Goal: Information Seeking & Learning: Learn about a topic

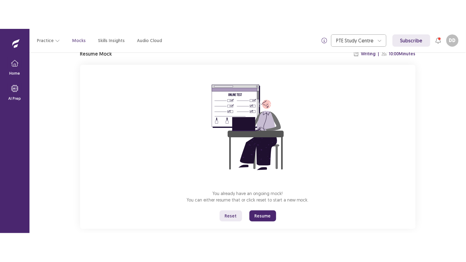
scroll to position [38, 0]
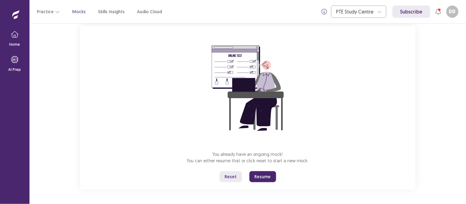
click at [258, 177] on button "Resume" at bounding box center [263, 177] width 27 height 11
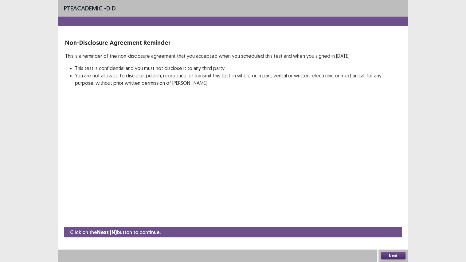
click at [398, 204] on button "Next" at bounding box center [394, 255] width 25 height 7
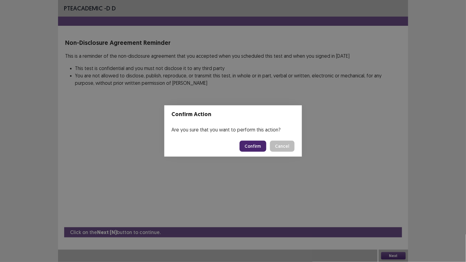
click at [253, 146] on button "Confirm" at bounding box center [253, 146] width 27 height 11
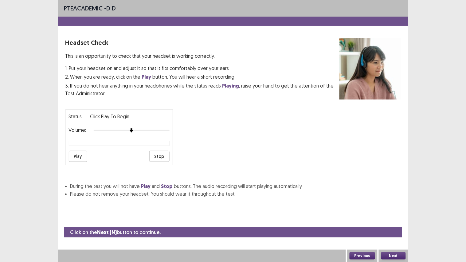
click at [76, 158] on button "Play" at bounding box center [78, 156] width 18 height 11
click at [394, 204] on button "Next" at bounding box center [394, 255] width 25 height 7
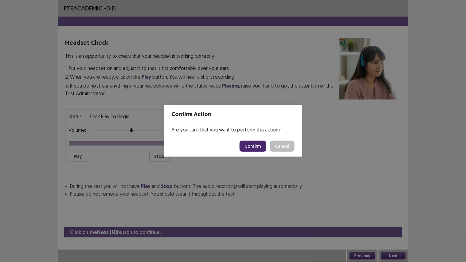
click at [250, 146] on button "Confirm" at bounding box center [253, 146] width 27 height 11
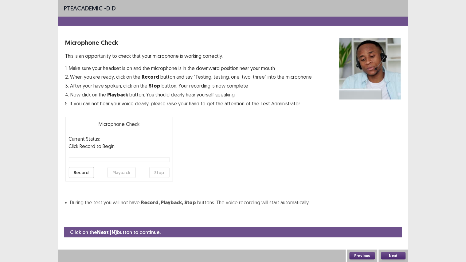
click at [82, 173] on button "Record" at bounding box center [81, 172] width 25 height 11
click at [159, 169] on button "Stop" at bounding box center [159, 172] width 20 height 11
click at [120, 173] on button "Playback" at bounding box center [122, 172] width 28 height 11
click at [85, 174] on button "Record" at bounding box center [81, 172] width 25 height 11
click at [161, 172] on button "Stop" at bounding box center [159, 172] width 20 height 11
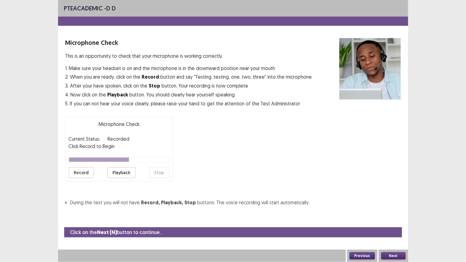
click at [121, 171] on button "Playback" at bounding box center [122, 172] width 28 height 11
click at [392, 204] on button "Next" at bounding box center [394, 255] width 25 height 7
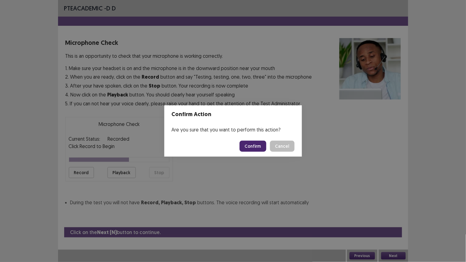
click at [256, 143] on button "Confirm" at bounding box center [253, 146] width 27 height 11
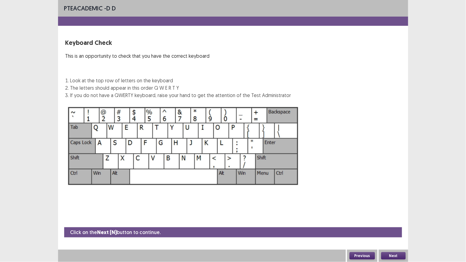
click at [393, 204] on button "Next" at bounding box center [394, 255] width 25 height 7
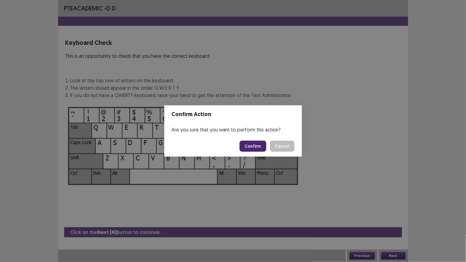
click at [258, 146] on button "Confirm" at bounding box center [253, 146] width 27 height 11
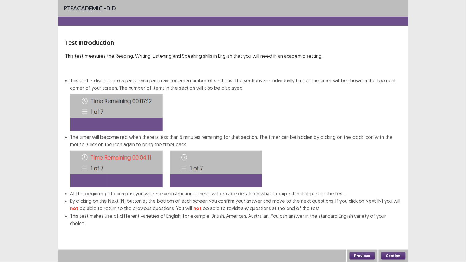
click at [389, 204] on button "Confirm" at bounding box center [394, 255] width 25 height 7
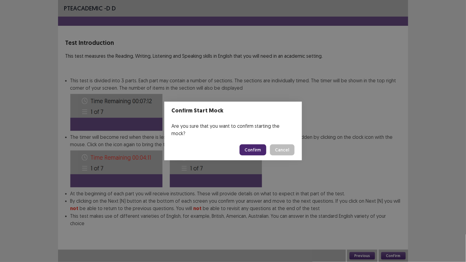
click at [255, 146] on button "Confirm" at bounding box center [253, 150] width 27 height 11
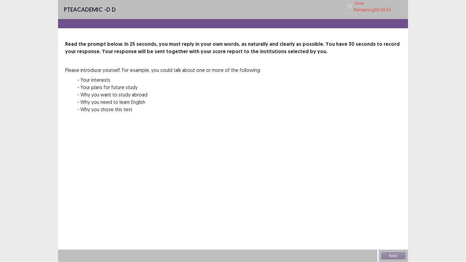
drag, startPoint x: 413, startPoint y: 50, endPoint x: 212, endPoint y: 160, distance: 228.7
click at [212, 160] on div "PTE academic - D D Time Remaining 00 : 00 : 33 Read the prompt below. In 25 sec…" at bounding box center [233, 131] width 351 height 262
click at [311, 133] on div "00 : 04 Recording 00 : 25" at bounding box center [233, 130] width 336 height 18
click at [394, 204] on button "Next" at bounding box center [394, 255] width 25 height 7
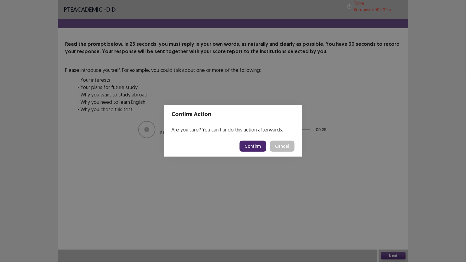
click at [259, 148] on button "Confirm" at bounding box center [253, 146] width 27 height 11
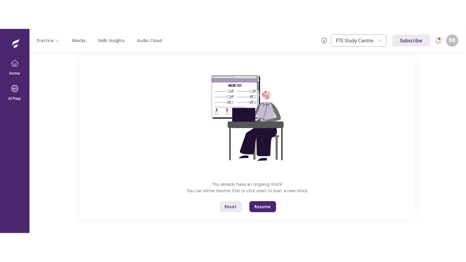
scroll to position [38, 0]
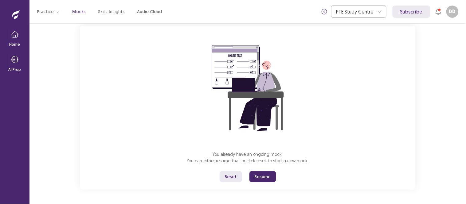
click at [231, 176] on button "Reset" at bounding box center [231, 177] width 22 height 11
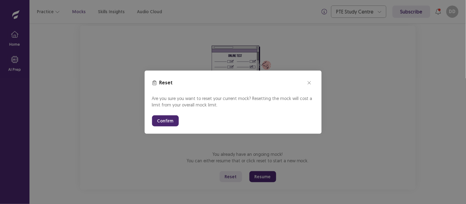
click at [157, 116] on button "Confirm" at bounding box center [165, 121] width 27 height 11
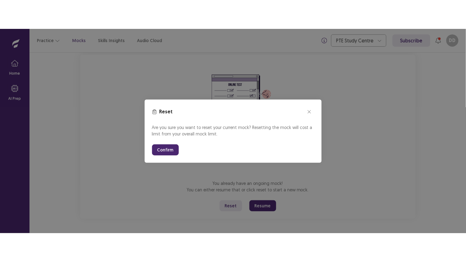
scroll to position [0, 0]
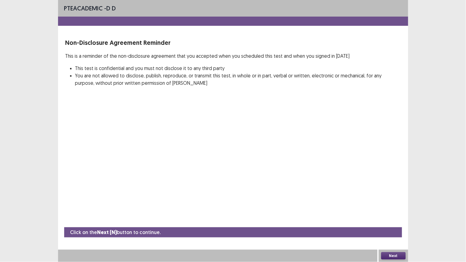
click at [396, 204] on button "Next" at bounding box center [394, 255] width 25 height 7
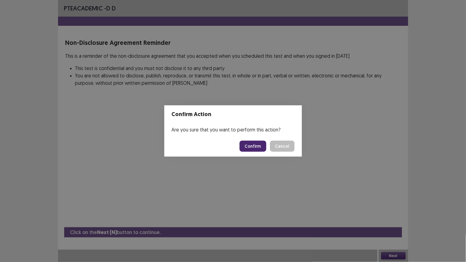
click at [256, 148] on button "Confirm" at bounding box center [253, 146] width 27 height 11
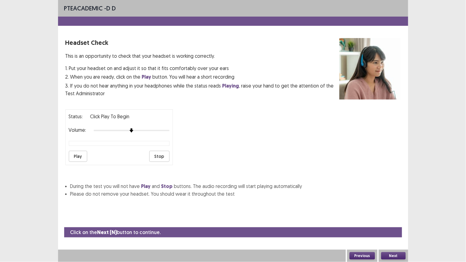
click at [72, 155] on button "Play" at bounding box center [78, 156] width 18 height 11
click at [162, 155] on button "Stop" at bounding box center [159, 156] width 20 height 11
click at [392, 204] on button "Next" at bounding box center [394, 255] width 25 height 7
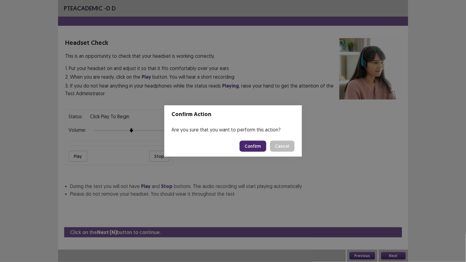
click at [253, 145] on button "Confirm" at bounding box center [253, 146] width 27 height 11
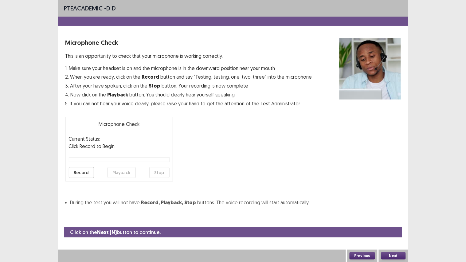
click at [80, 169] on button "Record" at bounding box center [81, 172] width 25 height 11
click at [157, 173] on button "Stop" at bounding box center [159, 172] width 20 height 11
click at [118, 175] on button "Playback" at bounding box center [122, 172] width 28 height 11
click at [396, 204] on button "Next" at bounding box center [394, 255] width 25 height 7
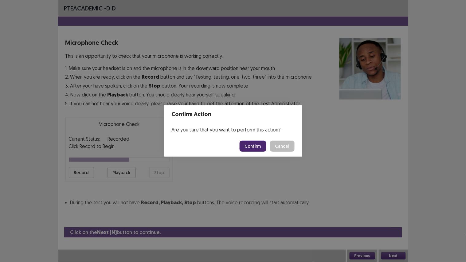
click at [250, 148] on button "Confirm" at bounding box center [253, 146] width 27 height 11
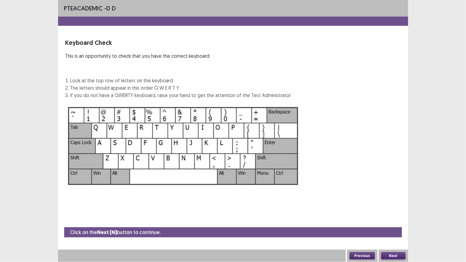
click at [396, 204] on button "Next" at bounding box center [394, 255] width 25 height 7
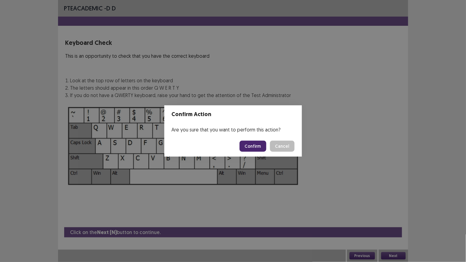
click at [256, 147] on button "Confirm" at bounding box center [253, 146] width 27 height 11
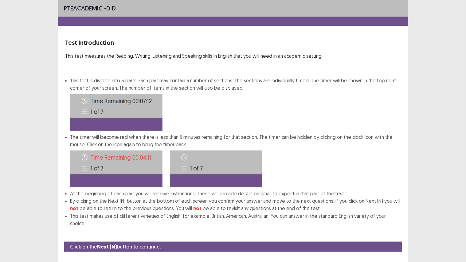
scroll to position [4, 0]
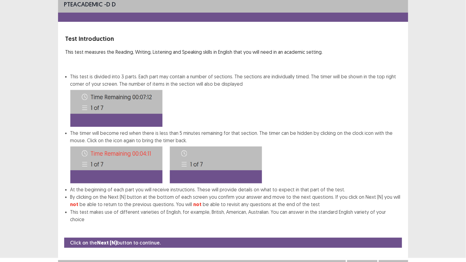
click at [394, 204] on button "Next" at bounding box center [394, 266] width 25 height 7
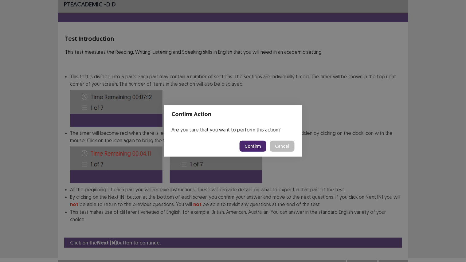
click at [258, 146] on button "Confirm" at bounding box center [253, 146] width 27 height 11
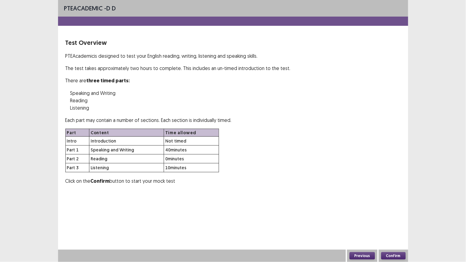
scroll to position [0, 0]
click at [391, 204] on button "Confirm" at bounding box center [394, 255] width 25 height 7
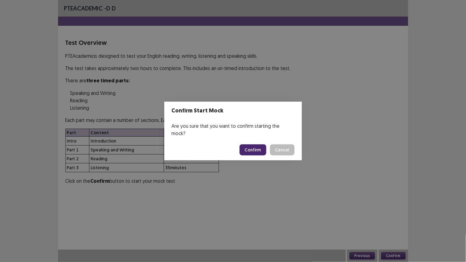
click at [251, 151] on button "Confirm" at bounding box center [253, 150] width 27 height 11
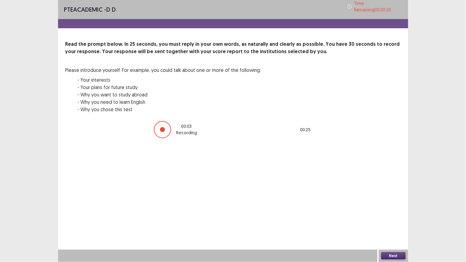
click at [393, 204] on button "Next" at bounding box center [394, 255] width 25 height 7
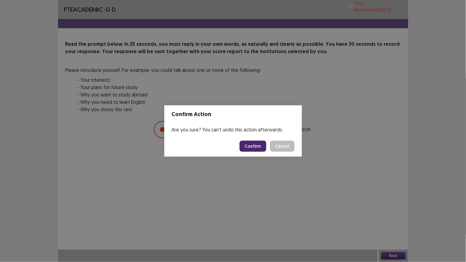
click at [258, 144] on button "Confirm" at bounding box center [253, 146] width 27 height 11
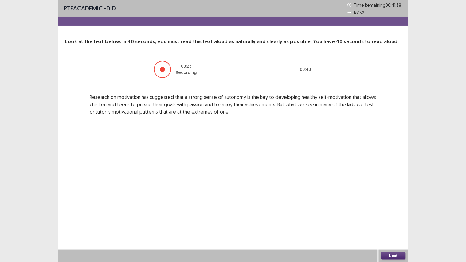
click at [391, 204] on button "Next" at bounding box center [394, 255] width 25 height 7
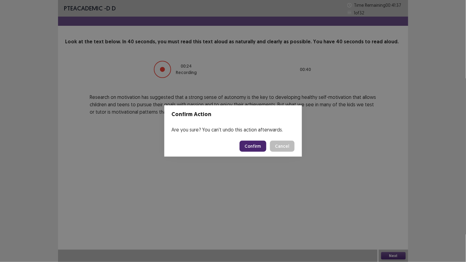
click at [253, 146] on button "Confirm" at bounding box center [253, 146] width 27 height 11
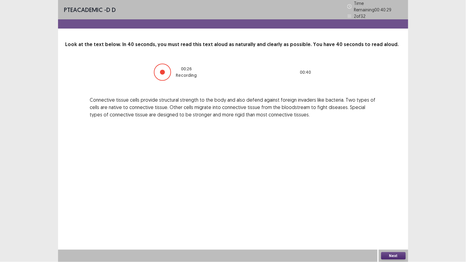
click at [398, 204] on button "Next" at bounding box center [394, 255] width 25 height 7
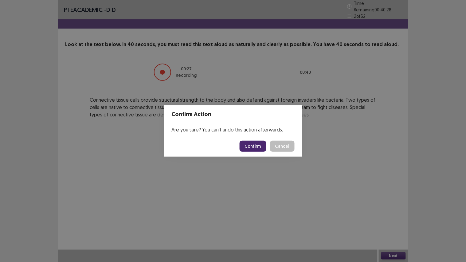
click at [252, 142] on button "Confirm" at bounding box center [253, 146] width 27 height 11
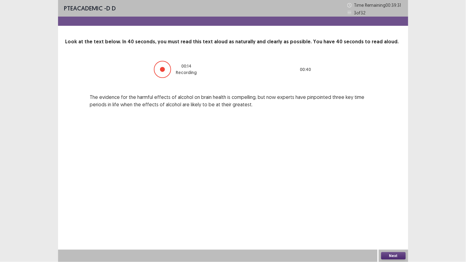
click at [395, 204] on button "Next" at bounding box center [394, 255] width 25 height 7
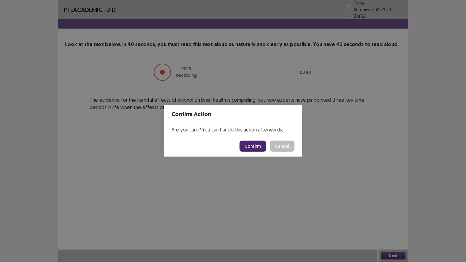
click at [258, 145] on button "Confirm" at bounding box center [253, 146] width 27 height 11
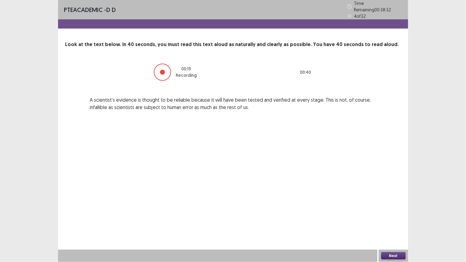
click at [391, 204] on button "Next" at bounding box center [394, 255] width 25 height 7
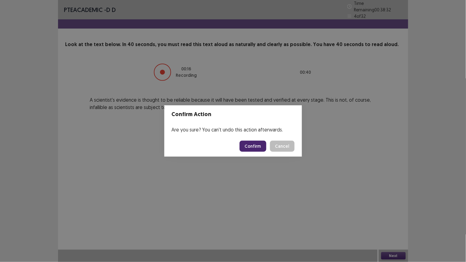
click at [257, 148] on button "Confirm" at bounding box center [253, 146] width 27 height 11
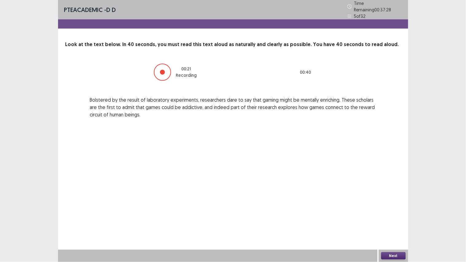
click at [394, 204] on button "Next" at bounding box center [394, 255] width 25 height 7
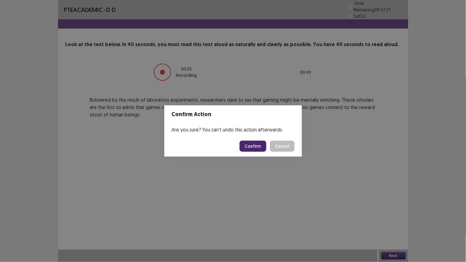
click at [256, 148] on button "Confirm" at bounding box center [253, 146] width 27 height 11
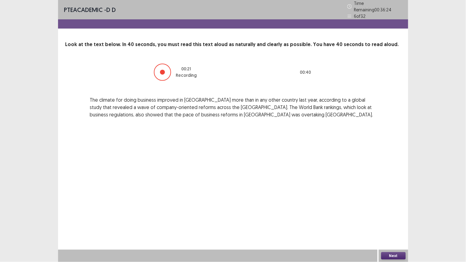
click at [386, 204] on button "Next" at bounding box center [394, 255] width 25 height 7
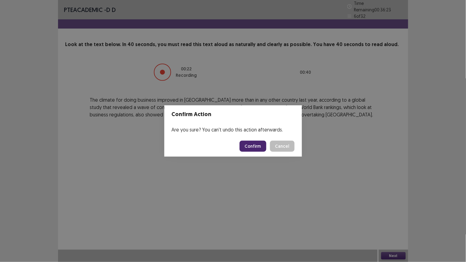
click at [254, 145] on button "Confirm" at bounding box center [253, 146] width 27 height 11
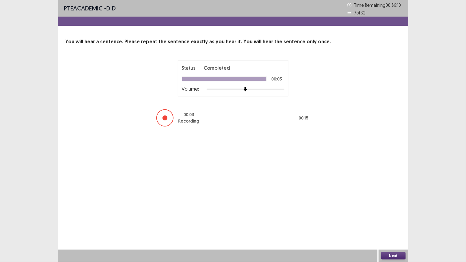
click at [394, 204] on button "Next" at bounding box center [394, 255] width 25 height 7
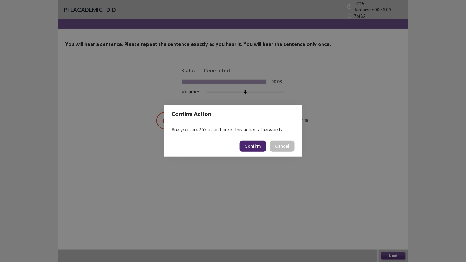
click at [262, 145] on button "Confirm" at bounding box center [253, 146] width 27 height 11
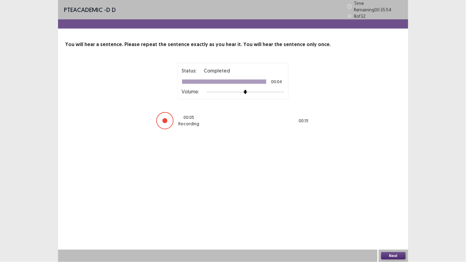
click at [393, 204] on button "Next" at bounding box center [394, 255] width 25 height 7
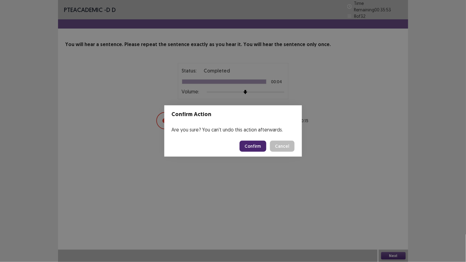
click at [253, 143] on button "Confirm" at bounding box center [253, 146] width 27 height 11
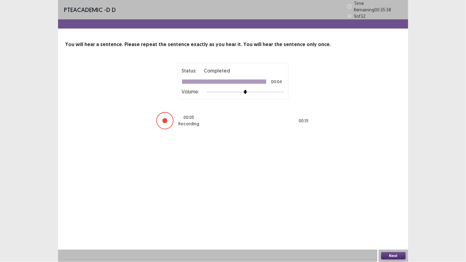
click at [392, 204] on button "Next" at bounding box center [394, 255] width 25 height 7
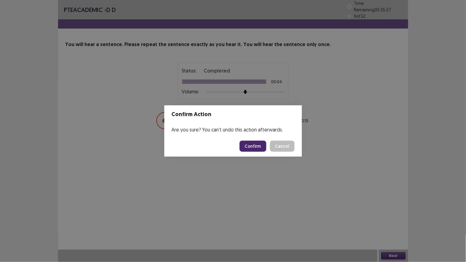
click at [255, 146] on button "Confirm" at bounding box center [253, 146] width 27 height 11
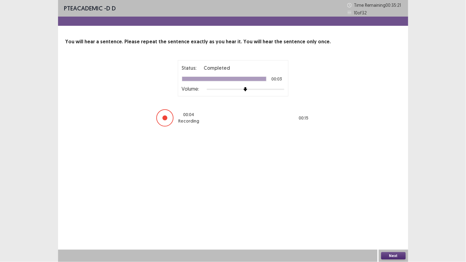
click at [392, 204] on button "Next" at bounding box center [394, 255] width 25 height 7
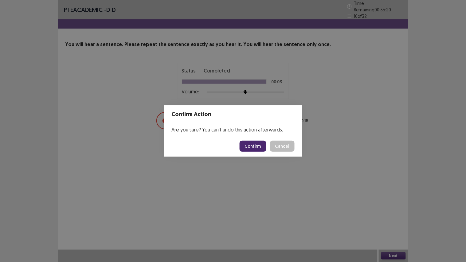
click at [252, 148] on button "Confirm" at bounding box center [253, 146] width 27 height 11
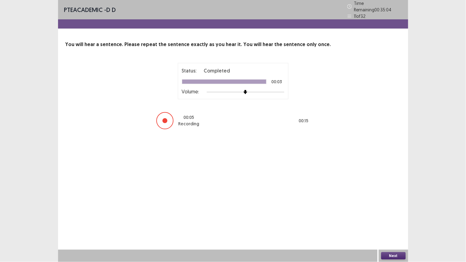
click at [391, 204] on button "Next" at bounding box center [394, 255] width 25 height 7
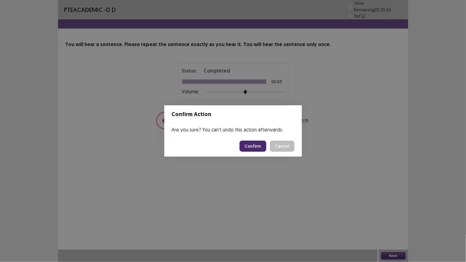
click at [263, 150] on button "Confirm" at bounding box center [253, 146] width 27 height 11
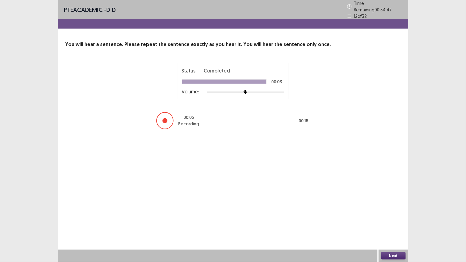
click at [398, 204] on button "Next" at bounding box center [394, 255] width 25 height 7
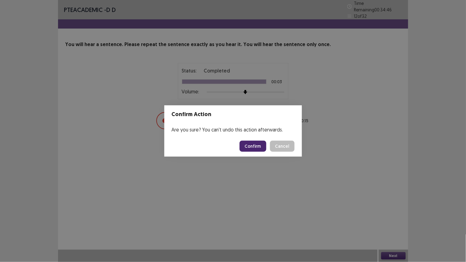
click at [254, 142] on button "Confirm" at bounding box center [253, 146] width 27 height 11
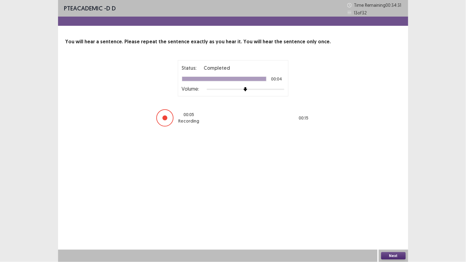
click at [395, 204] on button "Next" at bounding box center [394, 255] width 25 height 7
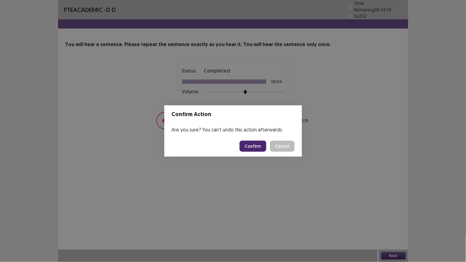
click at [257, 142] on button "Confirm" at bounding box center [253, 146] width 27 height 11
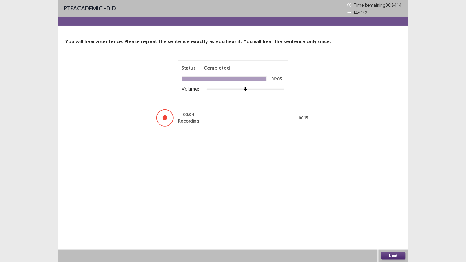
click at [394, 204] on button "Next" at bounding box center [394, 255] width 25 height 7
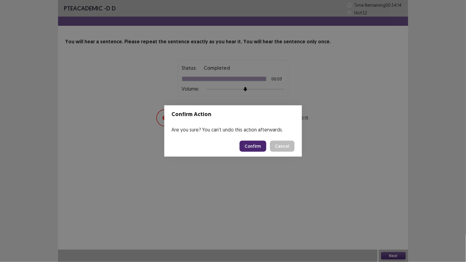
click at [257, 141] on button "Confirm" at bounding box center [253, 146] width 27 height 11
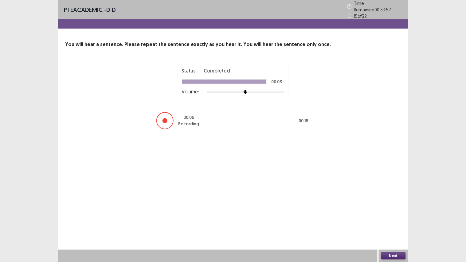
click at [390, 204] on button "Next" at bounding box center [394, 255] width 25 height 7
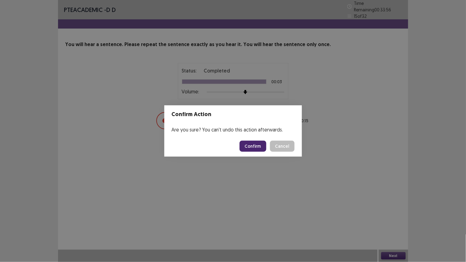
click at [248, 140] on footer "Confirm Cancel" at bounding box center [233, 146] width 138 height 21
click at [250, 143] on button "Confirm" at bounding box center [253, 146] width 27 height 11
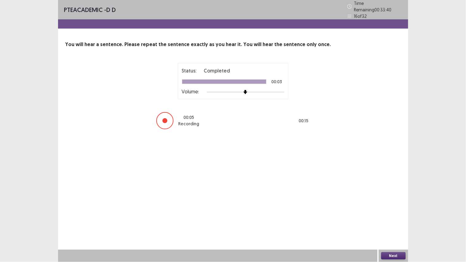
click at [389, 204] on button "Next" at bounding box center [394, 255] width 25 height 7
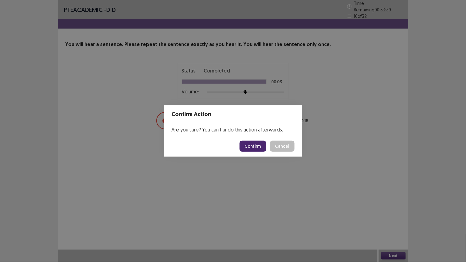
click at [266, 149] on button "Confirm" at bounding box center [253, 146] width 27 height 11
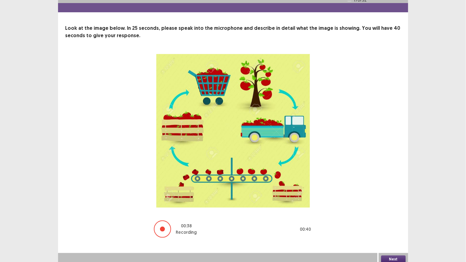
scroll to position [17, 0]
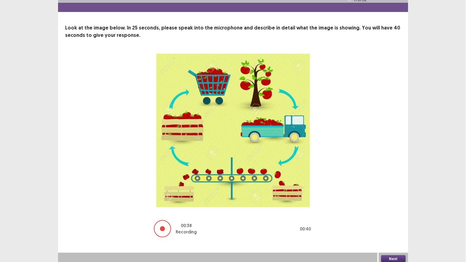
click at [394, 204] on button "Next" at bounding box center [394, 259] width 25 height 7
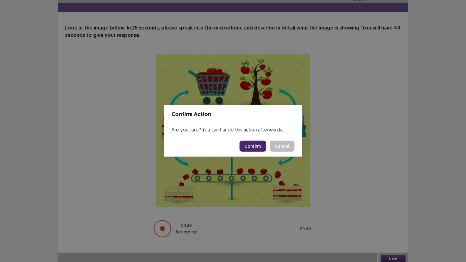
click at [251, 147] on button "Confirm" at bounding box center [253, 146] width 27 height 11
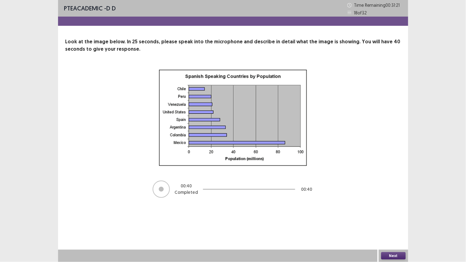
click at [394, 204] on button "Next" at bounding box center [394, 255] width 25 height 7
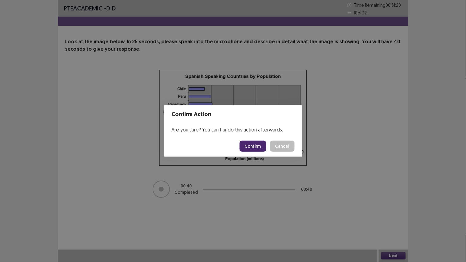
click at [259, 148] on button "Confirm" at bounding box center [253, 146] width 27 height 11
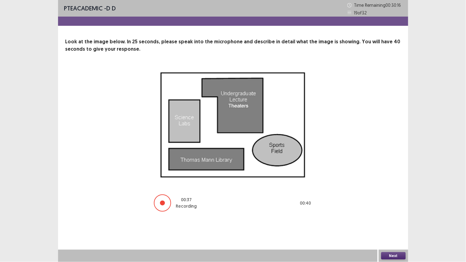
click at [396, 204] on button "Next" at bounding box center [394, 255] width 25 height 7
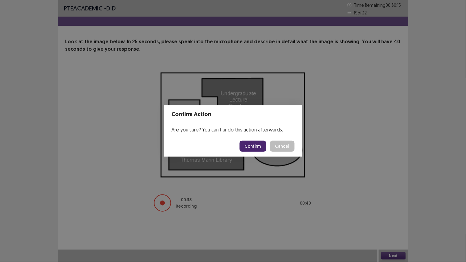
click at [258, 147] on button "Confirm" at bounding box center [253, 146] width 27 height 11
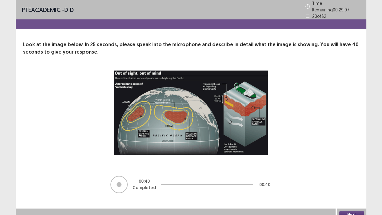
click at [353, 204] on button "Next" at bounding box center [351, 214] width 25 height 7
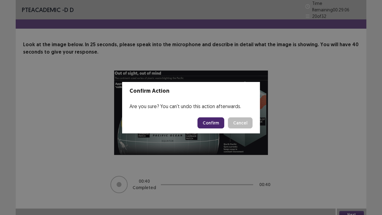
click at [205, 119] on button "Confirm" at bounding box center [210, 122] width 27 height 11
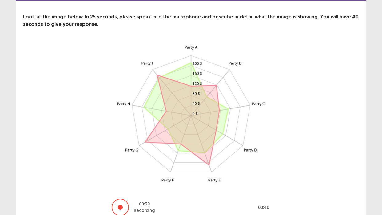
scroll to position [53, 0]
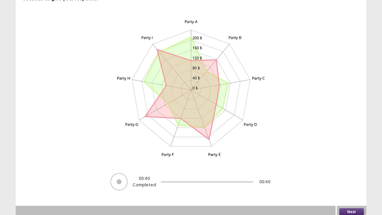
click at [357, 204] on button "Next" at bounding box center [351, 211] width 25 height 7
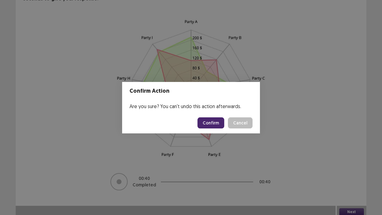
click at [218, 125] on button "Confirm" at bounding box center [210, 122] width 27 height 11
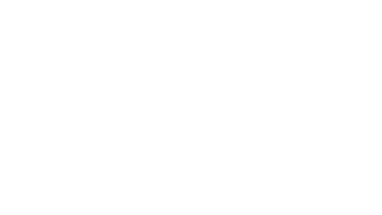
scroll to position [0, 0]
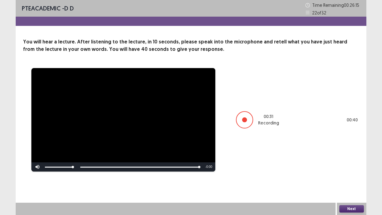
click at [353, 204] on button "Next" at bounding box center [351, 208] width 25 height 7
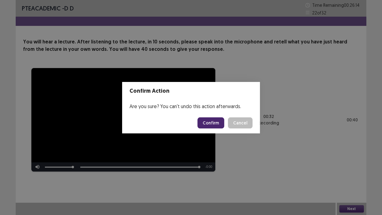
click at [205, 122] on button "Confirm" at bounding box center [210, 122] width 27 height 11
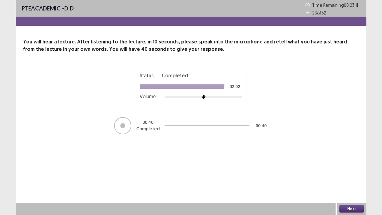
click at [349, 204] on button "Next" at bounding box center [351, 208] width 25 height 7
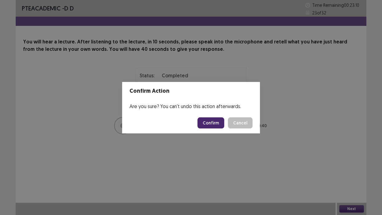
click at [216, 120] on button "Confirm" at bounding box center [210, 122] width 27 height 11
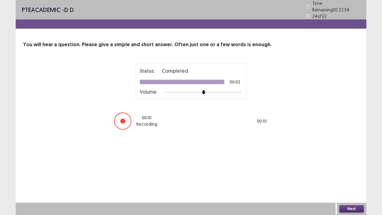
click at [348, 204] on button "Next" at bounding box center [351, 208] width 25 height 7
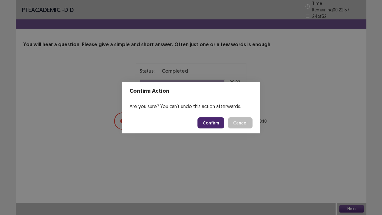
click at [212, 123] on button "Confirm" at bounding box center [210, 122] width 27 height 11
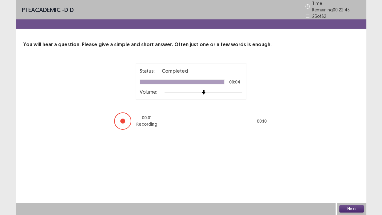
click at [351, 204] on button "Next" at bounding box center [351, 208] width 25 height 7
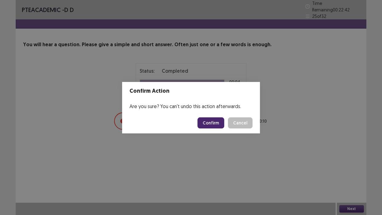
click at [213, 124] on button "Confirm" at bounding box center [210, 122] width 27 height 11
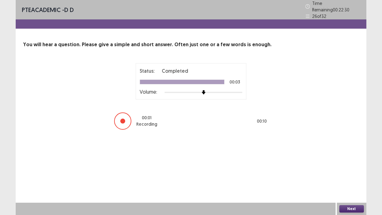
click at [348, 204] on button "Next" at bounding box center [351, 208] width 25 height 7
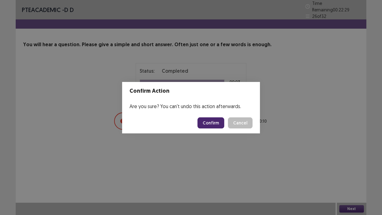
click at [220, 123] on button "Confirm" at bounding box center [210, 122] width 27 height 11
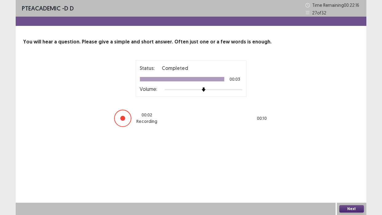
click at [352, 204] on button "Next" at bounding box center [351, 208] width 25 height 7
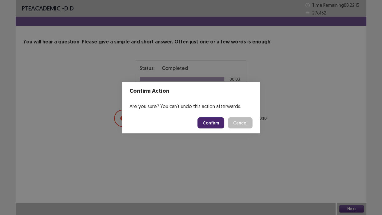
click at [212, 124] on button "Confirm" at bounding box center [210, 122] width 27 height 11
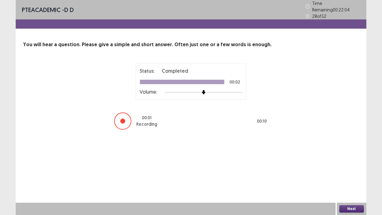
click at [351, 204] on button "Next" at bounding box center [351, 208] width 25 height 7
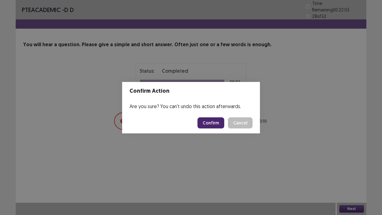
click at [203, 119] on button "Confirm" at bounding box center [210, 122] width 27 height 11
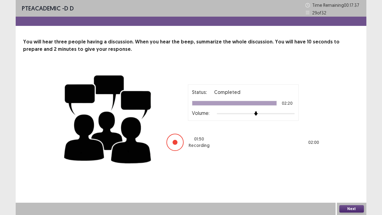
click at [351, 204] on button "Next" at bounding box center [351, 208] width 25 height 7
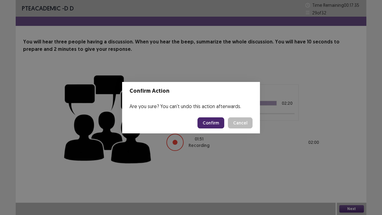
click at [214, 120] on button "Confirm" at bounding box center [210, 122] width 27 height 11
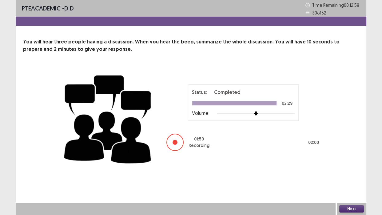
click at [353, 204] on button "Next" at bounding box center [351, 208] width 25 height 7
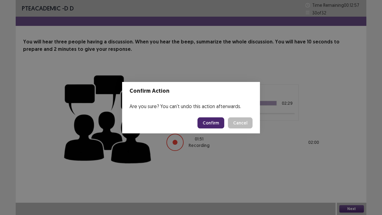
click at [217, 123] on button "Confirm" at bounding box center [210, 122] width 27 height 11
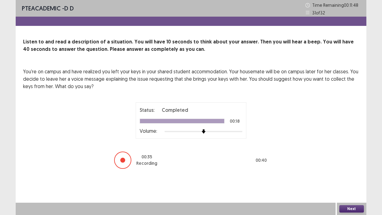
click at [351, 204] on button "Next" at bounding box center [351, 208] width 25 height 7
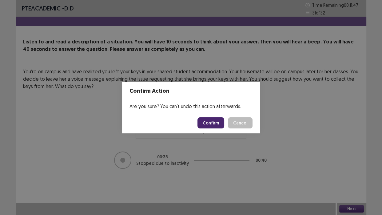
click at [204, 121] on button "Confirm" at bounding box center [210, 122] width 27 height 11
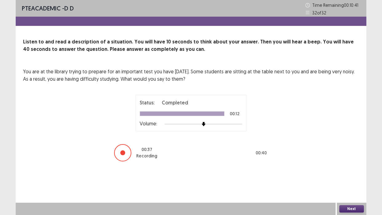
click at [354, 204] on button "Next" at bounding box center [351, 208] width 25 height 7
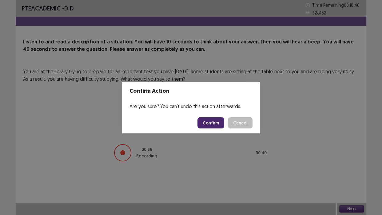
click at [215, 121] on button "Confirm" at bounding box center [210, 122] width 27 height 11
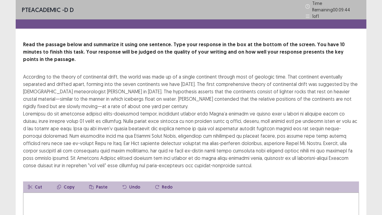
click at [84, 181] on button "Paste" at bounding box center [98, 186] width 28 height 11
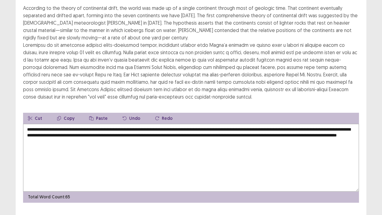
scroll to position [73, 0]
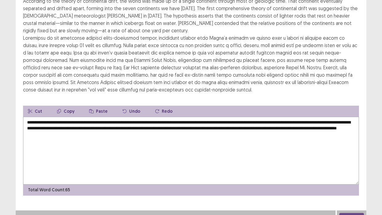
click at [168, 121] on textarea "**********" at bounding box center [191, 151] width 336 height 68
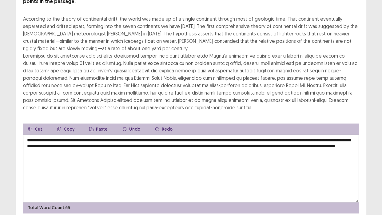
scroll to position [45, 0]
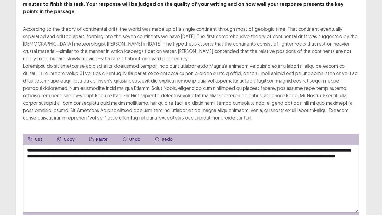
click at [264, 145] on textarea "**********" at bounding box center [191, 179] width 336 height 68
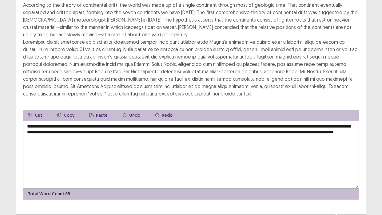
scroll to position [73, 0]
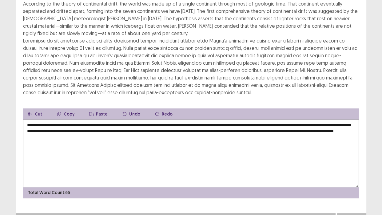
drag, startPoint x: 186, startPoint y: 121, endPoint x: 195, endPoint y: 123, distance: 9.5
click at [195, 123] on textarea "**********" at bounding box center [191, 153] width 336 height 68
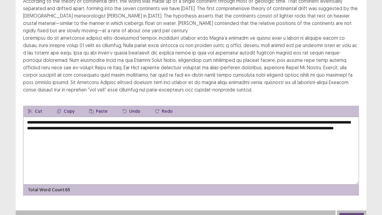
click at [237, 120] on textarea "**********" at bounding box center [191, 151] width 336 height 68
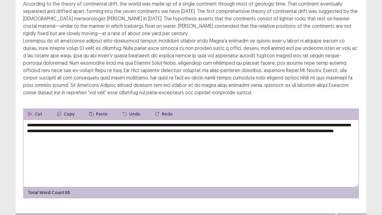
drag, startPoint x: 317, startPoint y: 121, endPoint x: 327, endPoint y: 122, distance: 9.3
click at [327, 122] on textarea "**********" at bounding box center [191, 153] width 336 height 68
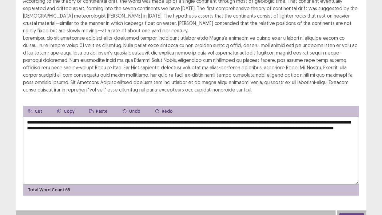
click at [166, 121] on textarea "**********" at bounding box center [191, 151] width 336 height 68
type textarea "**********"
click at [349, 204] on button "Next" at bounding box center [351, 215] width 25 height 7
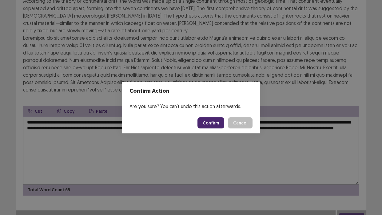
click at [213, 121] on button "Confirm" at bounding box center [210, 122] width 27 height 11
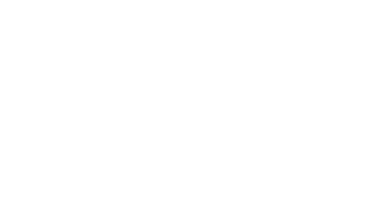
scroll to position [0, 0]
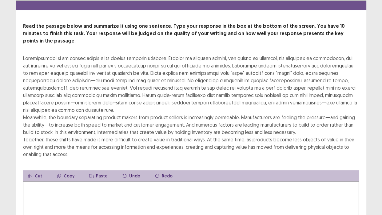
scroll to position [28, 0]
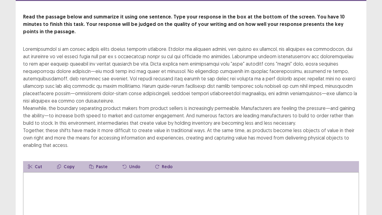
click at [175, 190] on textarea at bounding box center [191, 206] width 336 height 68
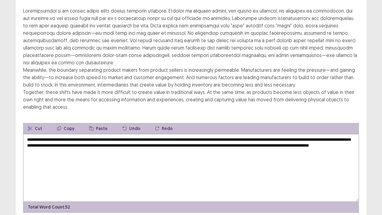
scroll to position [52, 0]
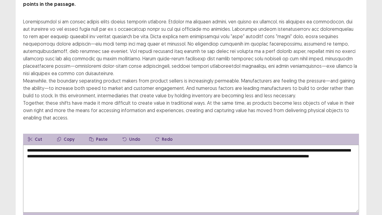
click at [161, 147] on textarea "**********" at bounding box center [191, 179] width 336 height 68
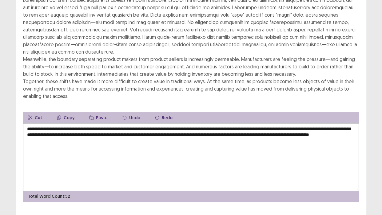
scroll to position [80, 0]
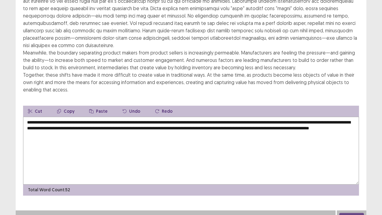
click at [331, 119] on textarea "**********" at bounding box center [191, 151] width 336 height 68
click at [117, 126] on textarea "**********" at bounding box center [191, 151] width 336 height 68
type textarea "**********"
click at [351, 204] on button "Next" at bounding box center [351, 215] width 25 height 7
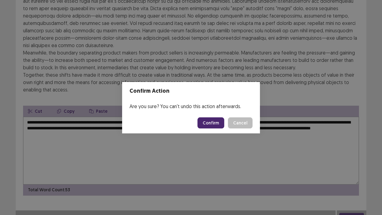
click at [211, 121] on button "Confirm" at bounding box center [210, 122] width 27 height 11
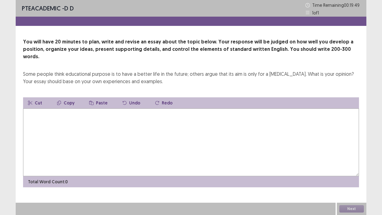
click at [73, 119] on textarea at bounding box center [191, 142] width 336 height 68
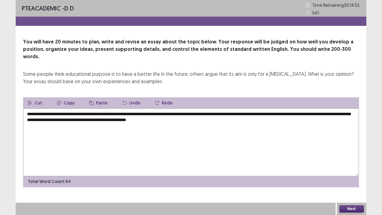
click at [189, 111] on textarea "**********" at bounding box center [191, 142] width 336 height 68
click at [191, 112] on textarea "**********" at bounding box center [191, 142] width 336 height 68
click at [198, 112] on textarea "**********" at bounding box center [191, 142] width 336 height 68
click at [204, 112] on textarea "**********" at bounding box center [191, 142] width 336 height 68
click at [232, 113] on textarea "**********" at bounding box center [191, 142] width 336 height 68
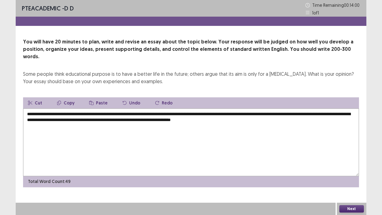
click at [258, 113] on textarea "**********" at bounding box center [191, 142] width 336 height 68
click at [59, 117] on textarea "**********" at bounding box center [191, 142] width 336 height 68
click at [89, 117] on textarea "**********" at bounding box center [191, 142] width 336 height 68
click at [67, 111] on textarea "**********" at bounding box center [191, 142] width 336 height 68
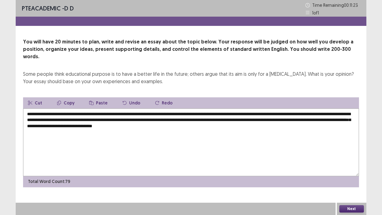
click at [66, 113] on textarea "**********" at bounding box center [191, 142] width 336 height 68
click at [204, 113] on textarea "**********" at bounding box center [191, 142] width 336 height 68
click at [212, 114] on textarea "**********" at bounding box center [191, 142] width 336 height 68
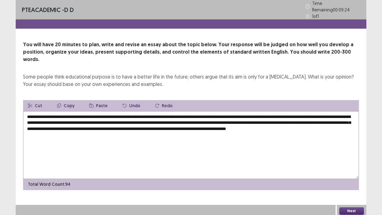
click at [65, 130] on textarea "**********" at bounding box center [191, 145] width 336 height 68
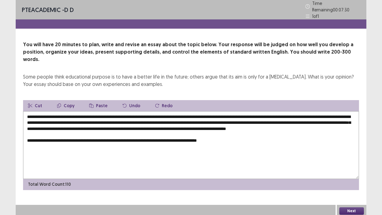
click at [218, 136] on textarea "**********" at bounding box center [191, 145] width 336 height 68
click at [244, 133] on textarea "**********" at bounding box center [191, 145] width 336 height 68
click at [215, 136] on textarea "**********" at bounding box center [191, 145] width 336 height 68
click at [289, 135] on textarea "**********" at bounding box center [191, 145] width 336 height 68
click at [301, 137] on textarea "**********" at bounding box center [191, 145] width 336 height 68
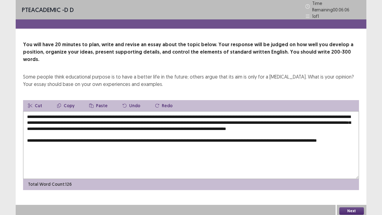
click at [84, 141] on textarea "**********" at bounding box center [191, 145] width 336 height 68
click at [67, 112] on textarea "**********" at bounding box center [191, 145] width 336 height 68
drag, startPoint x: 77, startPoint y: 112, endPoint x: 195, endPoint y: 111, distance: 117.8
click at [195, 111] on textarea "**********" at bounding box center [191, 145] width 336 height 68
click at [69, 100] on button "Copy" at bounding box center [65, 105] width 27 height 11
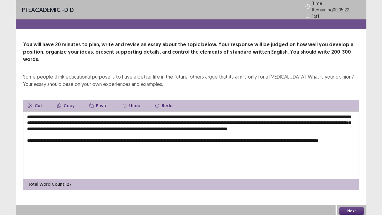
click at [70, 143] on textarea "**********" at bounding box center [191, 145] width 336 height 68
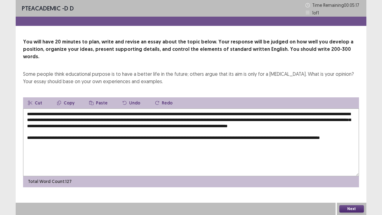
drag, startPoint x: 70, startPoint y: 143, endPoint x: 42, endPoint y: 83, distance: 66.0
click at [42, 83] on div "You will have 20 minutes to plan, write and revise an essay about the topic bel…" at bounding box center [191, 112] width 351 height 149
click at [99, 97] on button "Paste" at bounding box center [98, 102] width 28 height 11
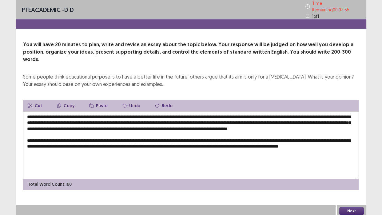
drag, startPoint x: 84, startPoint y: 105, endPoint x: 254, endPoint y: 105, distance: 170.3
click at [254, 111] on textarea "**********" at bounding box center [191, 145] width 336 height 68
click at [63, 100] on button "Copy" at bounding box center [65, 105] width 27 height 11
click at [72, 149] on textarea "**********" at bounding box center [191, 145] width 336 height 68
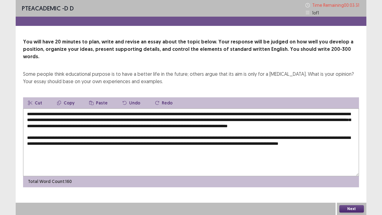
click at [98, 97] on button "Paste" at bounding box center [98, 102] width 28 height 11
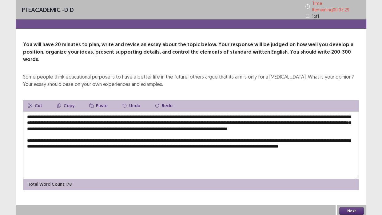
click at [72, 149] on textarea "**********" at bounding box center [191, 145] width 336 height 68
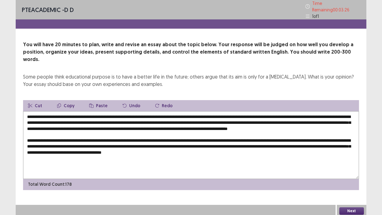
click at [48, 117] on textarea "**********" at bounding box center [191, 145] width 336 height 68
click at [250, 151] on textarea "**********" at bounding box center [191, 145] width 336 height 68
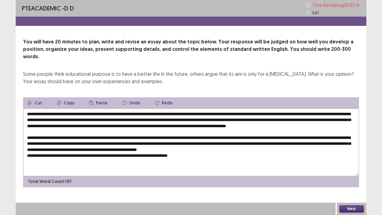
click at [99, 97] on button "Paste" at bounding box center [98, 102] width 28 height 11
click at [194, 152] on textarea at bounding box center [191, 142] width 336 height 68
click at [344, 154] on textarea at bounding box center [191, 142] width 336 height 68
click at [53, 159] on textarea at bounding box center [191, 142] width 336 height 68
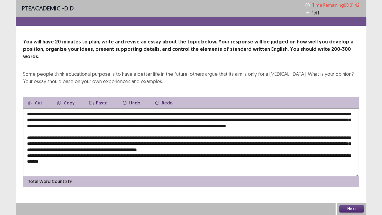
click at [53, 159] on textarea at bounding box center [191, 142] width 336 height 68
click at [102, 159] on textarea at bounding box center [191, 142] width 336 height 68
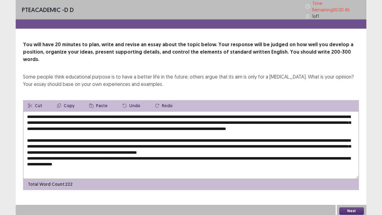
drag, startPoint x: 184, startPoint y: 106, endPoint x: 255, endPoint y: 107, distance: 70.4
click at [255, 111] on textarea at bounding box center [191, 145] width 336 height 68
click at [73, 100] on button "Copy" at bounding box center [65, 105] width 27 height 11
click at [118, 157] on textarea at bounding box center [191, 145] width 336 height 68
click at [98, 100] on button "Paste" at bounding box center [98, 105] width 28 height 11
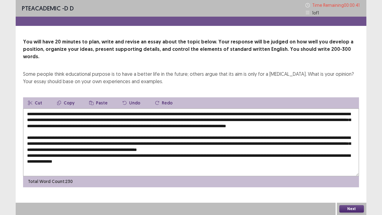
click at [117, 160] on textarea at bounding box center [191, 142] width 336 height 68
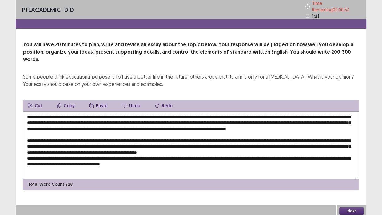
click at [174, 160] on textarea at bounding box center [191, 145] width 336 height 68
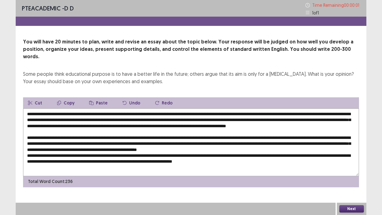
type textarea "**********"
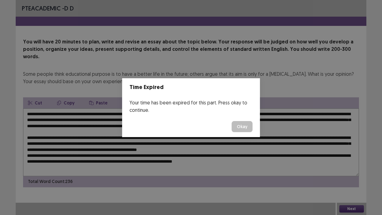
click at [242, 125] on button "Okay" at bounding box center [242, 126] width 21 height 11
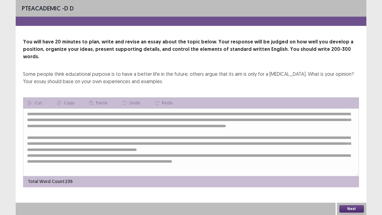
click at [348, 204] on button "Next" at bounding box center [351, 208] width 25 height 7
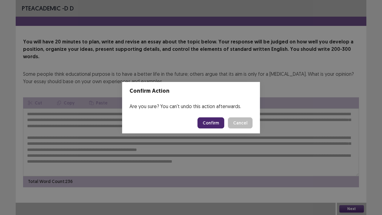
click at [212, 121] on button "Confirm" at bounding box center [210, 122] width 27 height 11
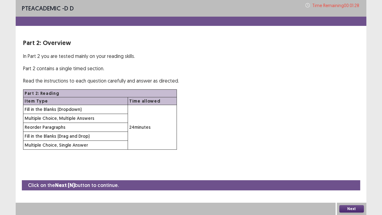
click at [353, 204] on button "Next" at bounding box center [351, 208] width 25 height 7
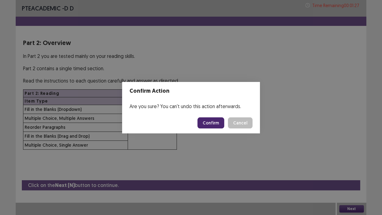
click at [216, 122] on button "Confirm" at bounding box center [210, 122] width 27 height 11
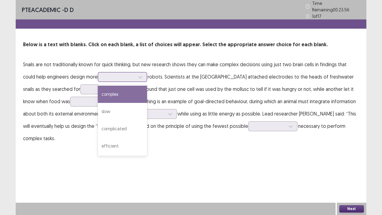
click at [141, 76] on icon at bounding box center [139, 77] width 3 height 2
click at [117, 90] on div "complex" at bounding box center [122, 93] width 49 height 17
click at [131, 74] on div at bounding box center [119, 77] width 32 height 6
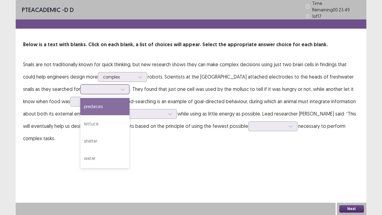
click at [86, 87] on div at bounding box center [101, 89] width 32 height 6
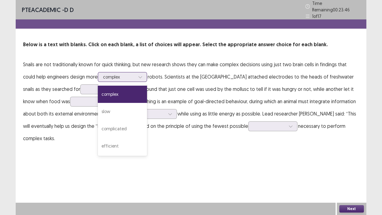
click at [130, 74] on div at bounding box center [119, 77] width 32 height 6
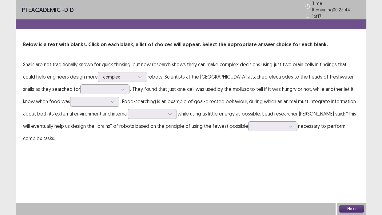
click at [136, 64] on p "Snails are not traditionally known for quick thinking, but new research shows t…" at bounding box center [191, 101] width 336 height 86
click at [124, 74] on div at bounding box center [119, 77] width 32 height 6
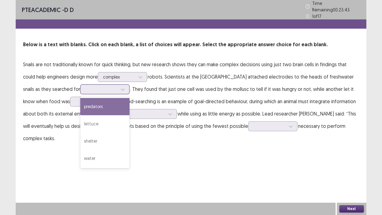
click at [89, 86] on div at bounding box center [101, 89] width 32 height 6
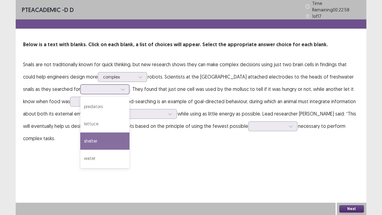
drag, startPoint x: 80, startPoint y: 120, endPoint x: 78, endPoint y: 137, distance: 17.6
click at [80, 137] on div "predators lettuce shelter water" at bounding box center [104, 132] width 49 height 71
click at [80, 137] on div "shelter" at bounding box center [104, 140] width 49 height 17
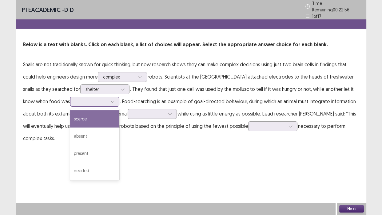
click at [108, 100] on div at bounding box center [112, 101] width 9 height 9
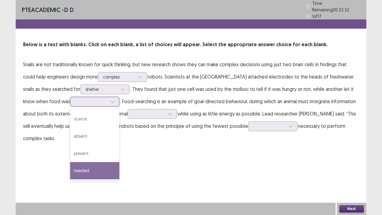
click at [72, 169] on div "needed" at bounding box center [94, 170] width 49 height 17
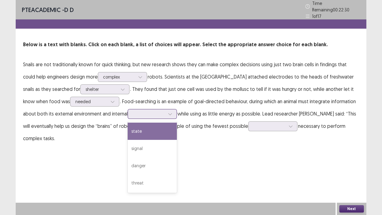
click at [140, 111] on div at bounding box center [149, 114] width 32 height 6
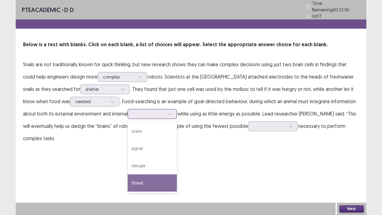
click at [128, 182] on div "threat" at bounding box center [152, 182] width 49 height 17
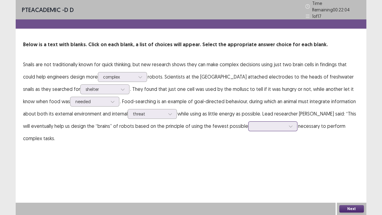
click at [275, 124] on div at bounding box center [269, 126] width 32 height 6
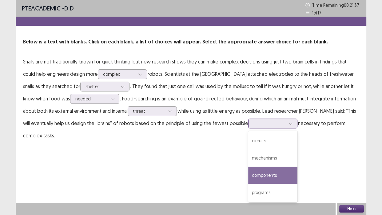
click at [278, 175] on div "components" at bounding box center [272, 174] width 49 height 17
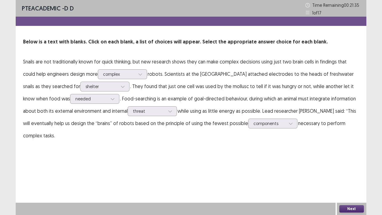
click at [349, 204] on button "Next" at bounding box center [351, 208] width 25 height 7
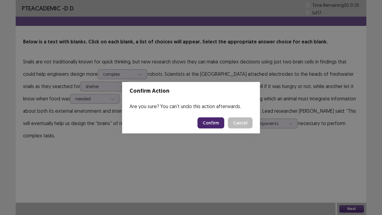
click at [210, 124] on button "Confirm" at bounding box center [210, 122] width 27 height 11
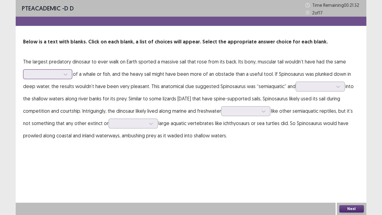
click at [63, 73] on icon at bounding box center [65, 74] width 4 height 4
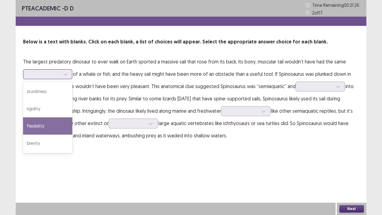
click at [41, 124] on div "flexibility" at bounding box center [47, 125] width 49 height 17
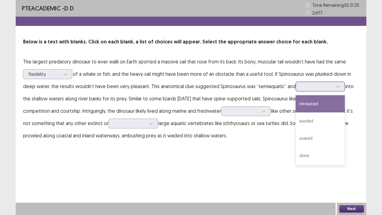
click at [317, 84] on div at bounding box center [317, 86] width 32 height 6
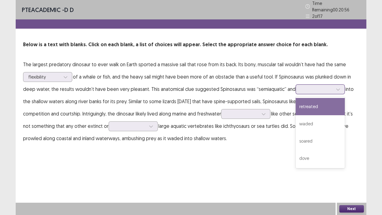
click at [316, 102] on div "retreated" at bounding box center [319, 106] width 49 height 17
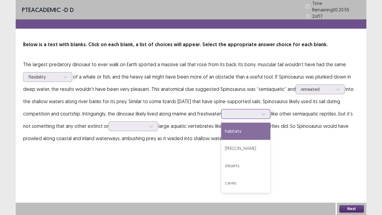
click at [251, 111] on div at bounding box center [242, 114] width 32 height 6
click at [242, 128] on div "habitats" at bounding box center [245, 130] width 49 height 17
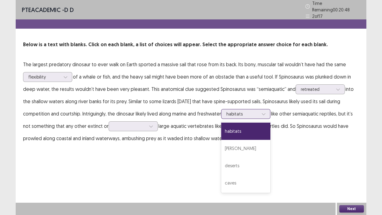
click at [243, 111] on div at bounding box center [242, 114] width 32 height 6
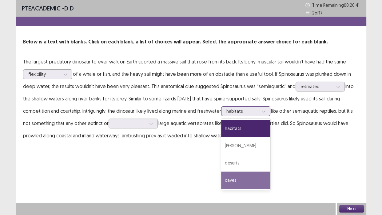
click at [234, 182] on div "caves" at bounding box center [245, 179] width 49 height 17
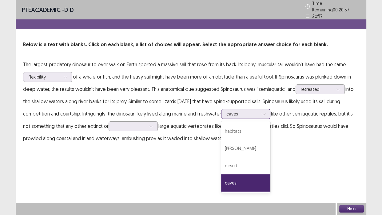
click at [256, 111] on div at bounding box center [242, 114] width 32 height 6
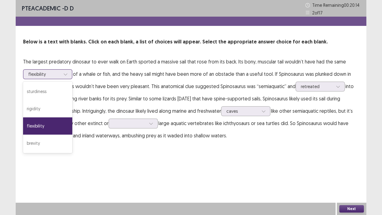
click at [61, 74] on div at bounding box center [65, 73] width 9 height 9
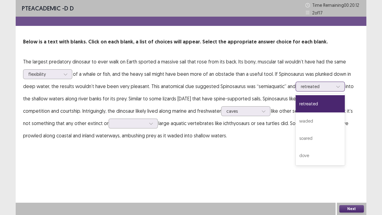
click at [328, 86] on div at bounding box center [317, 86] width 32 height 6
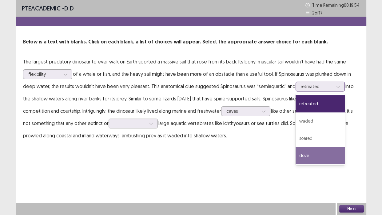
click at [299, 157] on div "dove" at bounding box center [319, 155] width 49 height 17
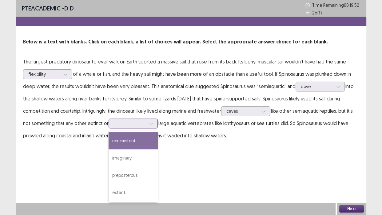
click at [151, 124] on icon at bounding box center [150, 124] width 3 height 2
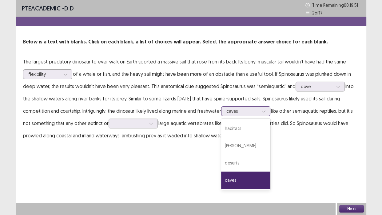
click at [261, 109] on div at bounding box center [263, 110] width 9 height 9
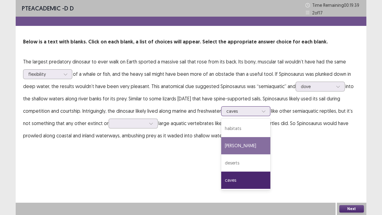
click at [242, 146] on div "[PERSON_NAME]" at bounding box center [245, 145] width 49 height 17
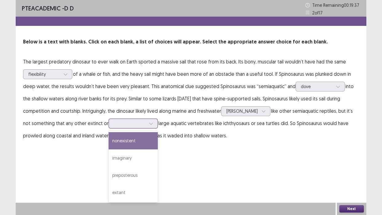
click at [149, 122] on icon at bounding box center [151, 123] width 4 height 4
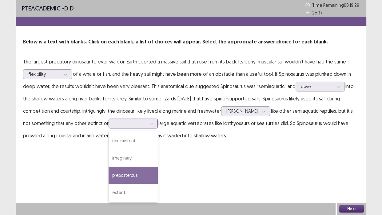
click at [128, 174] on div "preposterous" at bounding box center [133, 174] width 49 height 17
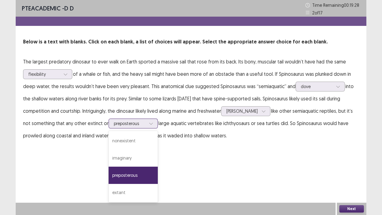
click at [142, 123] on div at bounding box center [130, 123] width 32 height 6
click at [129, 157] on div "imaginary" at bounding box center [133, 157] width 49 height 17
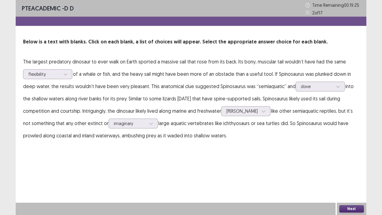
click at [350, 204] on button "Next" at bounding box center [351, 208] width 25 height 7
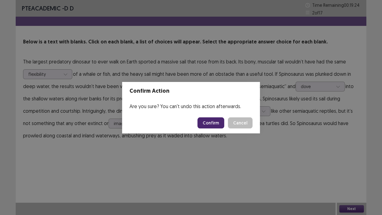
click at [207, 120] on button "Confirm" at bounding box center [210, 122] width 27 height 11
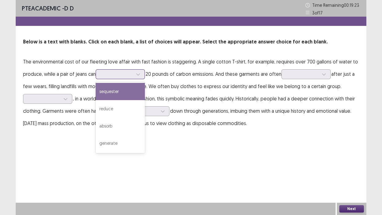
click at [133, 77] on div at bounding box center [116, 73] width 33 height 7
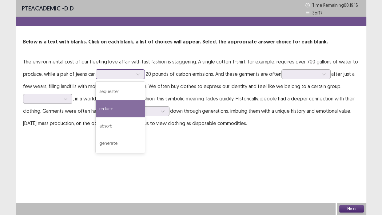
click at [114, 109] on div "reduce" at bounding box center [120, 108] width 49 height 17
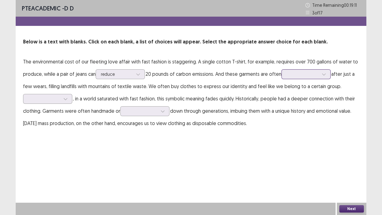
click at [317, 73] on div at bounding box center [303, 74] width 32 height 6
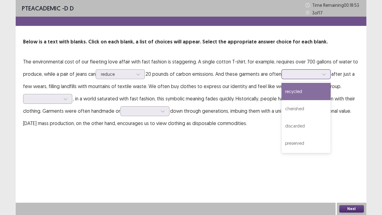
click at [304, 93] on div "recycled" at bounding box center [305, 91] width 49 height 17
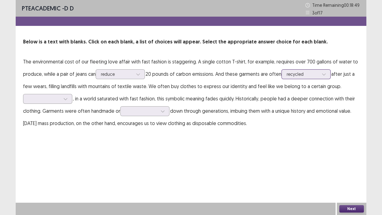
click at [313, 71] on div at bounding box center [303, 74] width 32 height 6
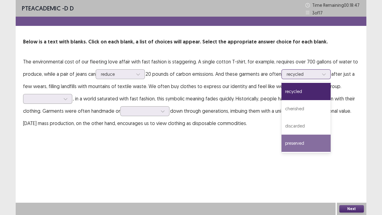
click at [292, 143] on div "preserved" at bounding box center [305, 142] width 49 height 17
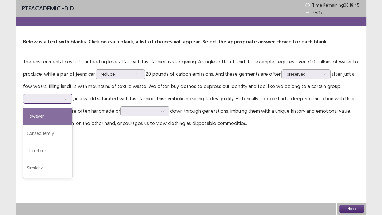
click at [64, 97] on icon at bounding box center [65, 99] width 4 height 4
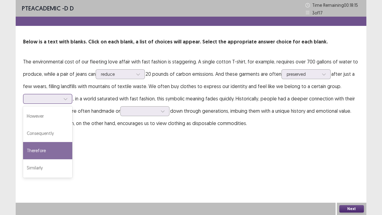
click at [39, 151] on div "Therefore" at bounding box center [47, 150] width 49 height 17
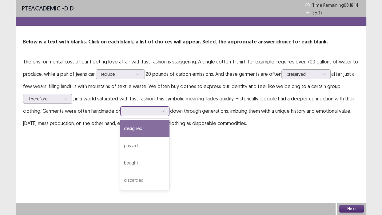
click at [138, 112] on div at bounding box center [141, 111] width 32 height 6
click at [139, 130] on div "designed" at bounding box center [144, 128] width 49 height 17
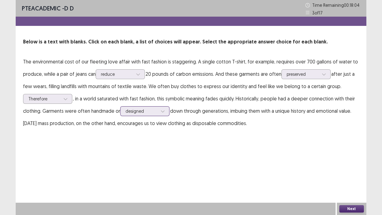
click at [153, 111] on div at bounding box center [141, 111] width 32 height 6
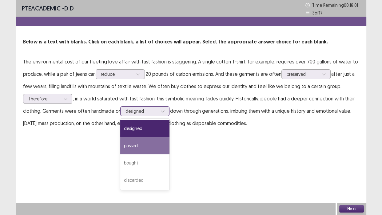
click at [135, 144] on div "passed" at bounding box center [144, 145] width 49 height 17
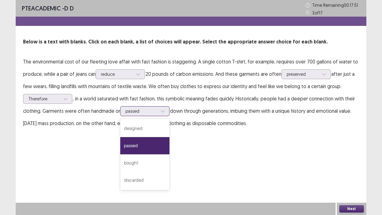
click at [156, 112] on div at bounding box center [141, 111] width 32 height 6
click at [140, 129] on div "designed" at bounding box center [144, 128] width 49 height 17
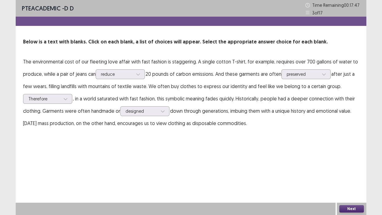
click at [351, 204] on button "Next" at bounding box center [351, 208] width 25 height 7
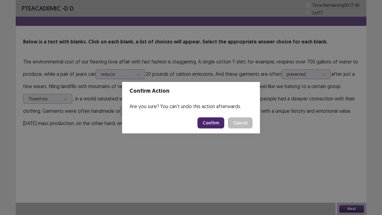
click at [215, 121] on button "Confirm" at bounding box center [210, 122] width 27 height 11
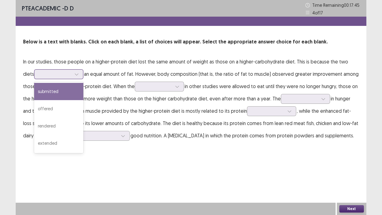
click at [72, 73] on div at bounding box center [76, 73] width 9 height 9
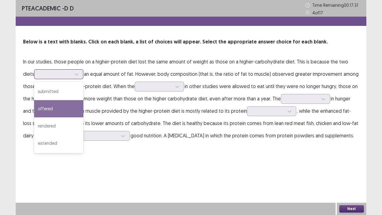
click at [42, 108] on div "offered" at bounding box center [58, 108] width 49 height 17
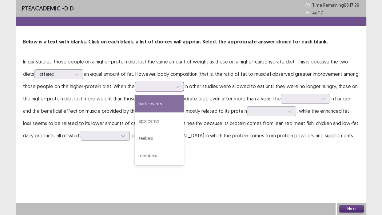
click at [175, 88] on icon at bounding box center [177, 86] width 4 height 4
click at [139, 104] on div "participants" at bounding box center [159, 103] width 49 height 17
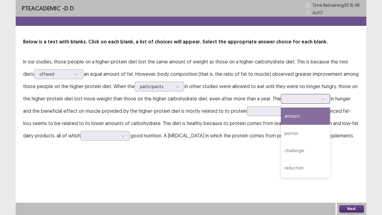
click at [293, 95] on div at bounding box center [301, 98] width 33 height 7
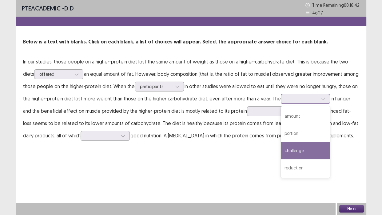
click at [288, 150] on div "challenge" at bounding box center [305, 150] width 49 height 17
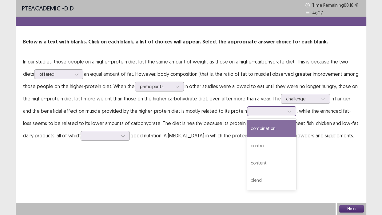
click at [252, 110] on div at bounding box center [268, 111] width 32 height 6
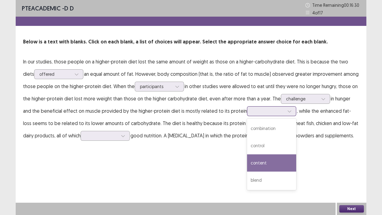
click at [247, 161] on div "content" at bounding box center [271, 162] width 49 height 17
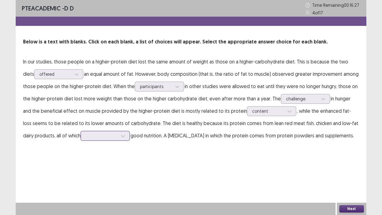
click at [86, 136] on div at bounding box center [102, 136] width 32 height 6
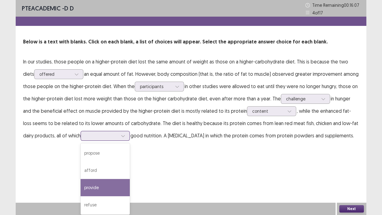
click at [81, 185] on div "provide" at bounding box center [105, 187] width 49 height 17
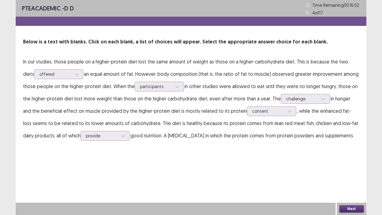
click at [344, 204] on button "Next" at bounding box center [351, 208] width 25 height 7
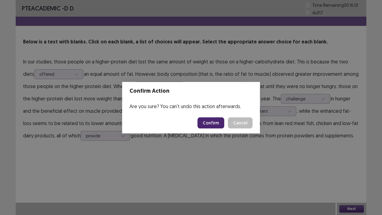
click at [215, 119] on button "Confirm" at bounding box center [210, 122] width 27 height 11
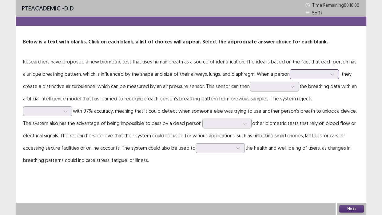
click at [325, 73] on div at bounding box center [311, 74] width 32 height 6
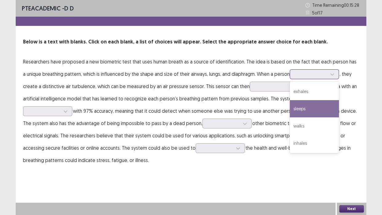
click at [306, 108] on div "sleeps" at bounding box center [314, 108] width 49 height 17
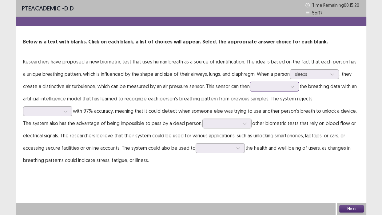
click at [292, 87] on icon at bounding box center [291, 87] width 3 height 2
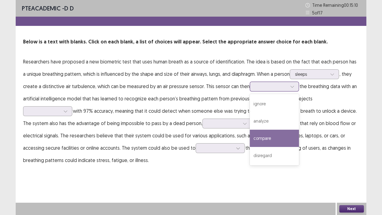
click at [266, 138] on div "compare" at bounding box center [274, 137] width 49 height 17
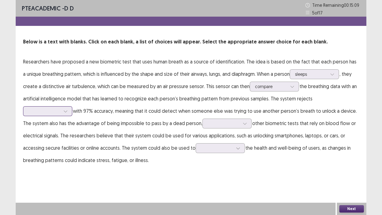
click at [60, 108] on div at bounding box center [44, 111] width 32 height 6
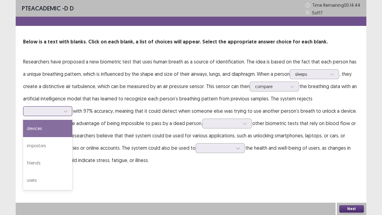
click at [72, 120] on div "devices" at bounding box center [47, 128] width 49 height 17
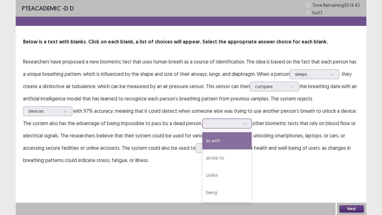
click at [240, 121] on div at bounding box center [244, 123] width 9 height 9
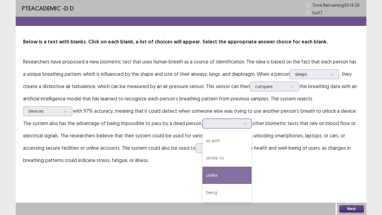
click at [202, 175] on div "unlike" at bounding box center [226, 174] width 49 height 17
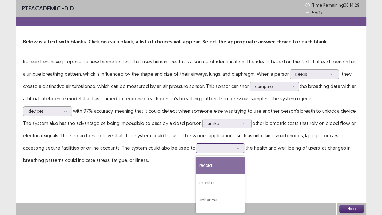
click at [201, 147] on div at bounding box center [217, 148] width 32 height 6
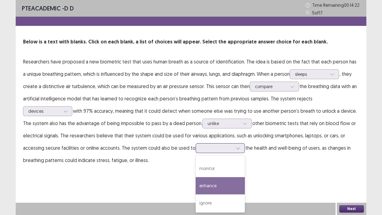
click at [196, 184] on div "enhance" at bounding box center [220, 185] width 49 height 17
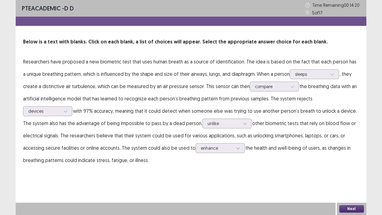
click at [353, 204] on button "Next" at bounding box center [351, 208] width 25 height 7
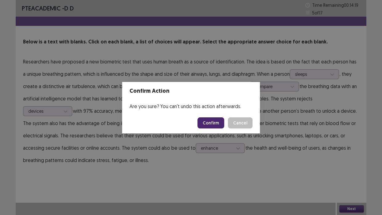
click at [219, 122] on button "Confirm" at bounding box center [210, 122] width 27 height 11
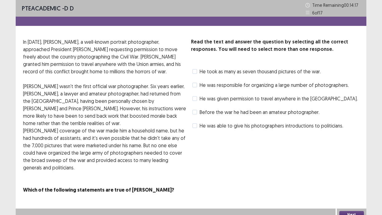
click at [195, 71] on span at bounding box center [194, 71] width 5 height 5
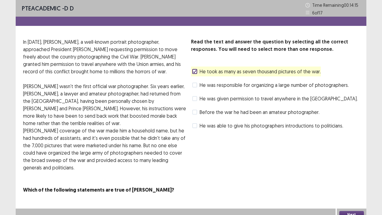
click at [351, 204] on button "Next" at bounding box center [351, 214] width 25 height 7
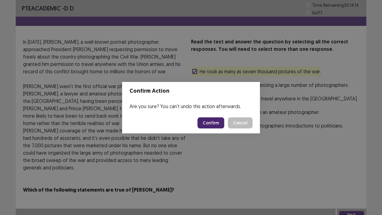
click at [210, 124] on button "Confirm" at bounding box center [210, 122] width 27 height 11
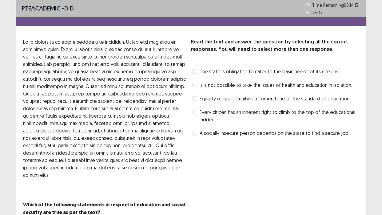
click at [194, 97] on span at bounding box center [194, 98] width 5 height 5
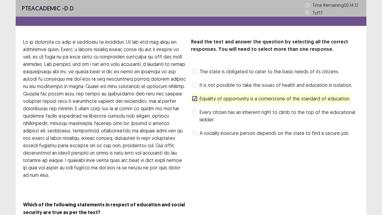
click at [194, 133] on span at bounding box center [194, 132] width 5 height 5
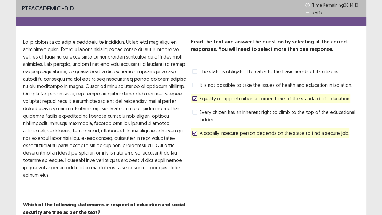
click at [196, 69] on span at bounding box center [194, 71] width 5 height 5
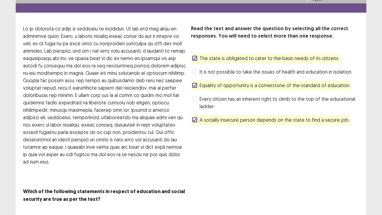
scroll to position [21, 0]
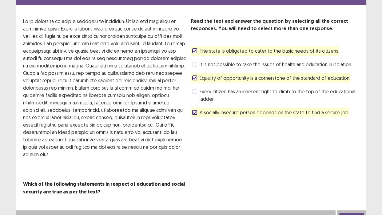
click at [349, 204] on button "Next" at bounding box center [351, 215] width 25 height 7
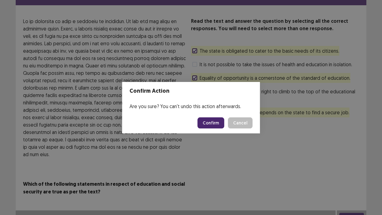
click at [215, 126] on button "Confirm" at bounding box center [210, 122] width 27 height 11
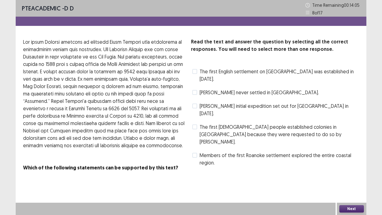
click at [200, 73] on span "The first English settlement on [GEOGRAPHIC_DATA] was established in [DATE]." at bounding box center [279, 75] width 159 height 15
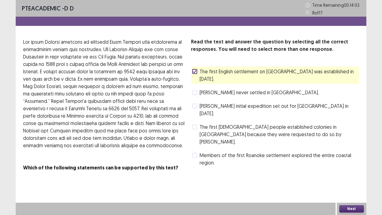
click at [195, 153] on span at bounding box center [194, 155] width 5 height 5
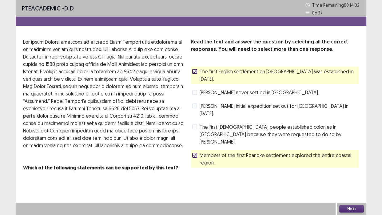
click at [354, 204] on button "Next" at bounding box center [351, 208] width 25 height 7
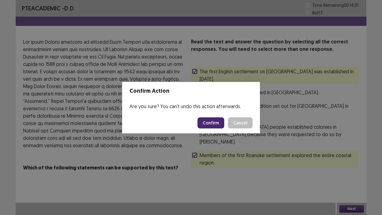
click at [207, 123] on button "Confirm" at bounding box center [210, 122] width 27 height 11
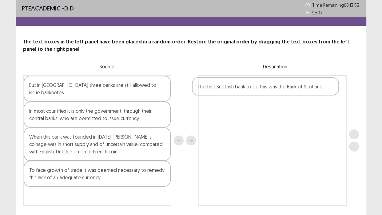
drag, startPoint x: 59, startPoint y: 167, endPoint x: 232, endPoint y: 88, distance: 190.6
click at [232, 88] on div "But in [GEOGRAPHIC_DATA] three banks are still allowed to issue banknotes. In m…" at bounding box center [191, 140] width 336 height 130
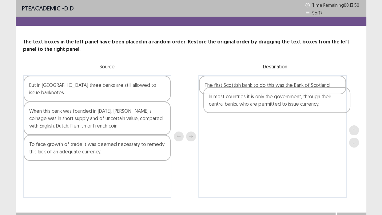
drag, startPoint x: 52, startPoint y: 110, endPoint x: 234, endPoint y: 103, distance: 181.8
click at [234, 103] on div "But in [GEOGRAPHIC_DATA] three banks are still allowed to issue banknotes. In m…" at bounding box center [191, 136] width 336 height 122
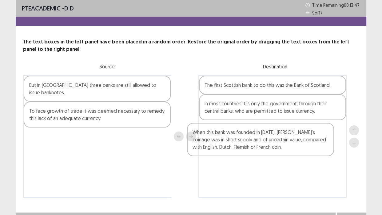
drag, startPoint x: 83, startPoint y: 107, endPoint x: 249, endPoint y: 137, distance: 168.6
click at [249, 137] on div "But in [GEOGRAPHIC_DATA] three banks are still allowed to issue banknotes. When…" at bounding box center [191, 136] width 336 height 122
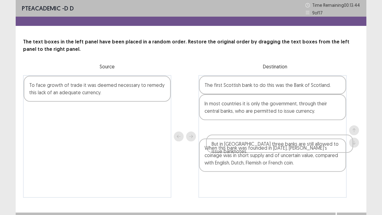
drag, startPoint x: 114, startPoint y: 87, endPoint x: 300, endPoint y: 146, distance: 195.2
click at [300, 146] on div "But in [GEOGRAPHIC_DATA] three banks are still allowed to issue banknotes. To f…" at bounding box center [191, 136] width 336 height 122
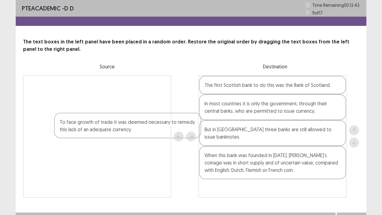
scroll to position [10, 0]
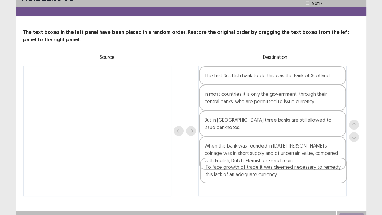
drag, startPoint x: 102, startPoint y: 88, endPoint x: 282, endPoint y: 176, distance: 200.6
click at [282, 176] on div "To face growth of trade it was deemed necessary to remedy this lack of an adequ…" at bounding box center [191, 130] width 336 height 130
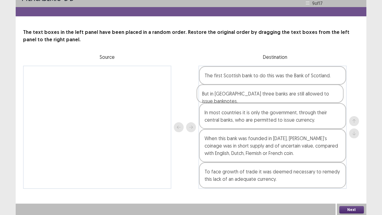
drag, startPoint x: 69, startPoint y: 0, endPoint x: 219, endPoint y: 97, distance: 178.7
click at [219, 97] on div "The first Scottish bank to do this was the Bank of Scotland. In most countries …" at bounding box center [272, 126] width 148 height 123
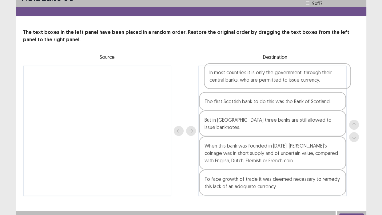
drag, startPoint x: 226, startPoint y: 118, endPoint x: 232, endPoint y: 79, distance: 39.6
click at [232, 79] on div "The first Scottish bank to do this was the Bank of Scotland. But in [GEOGRAPHIC…" at bounding box center [272, 130] width 148 height 130
click at [349, 204] on button "Next" at bounding box center [351, 216] width 25 height 7
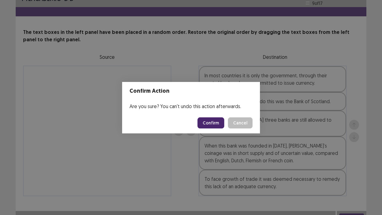
click at [213, 123] on button "Confirm" at bounding box center [210, 122] width 27 height 11
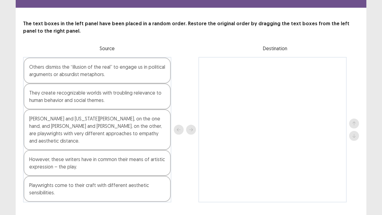
scroll to position [28, 0]
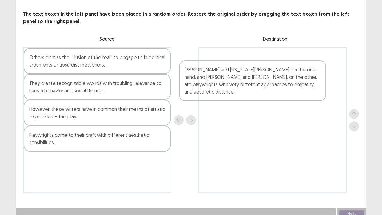
drag, startPoint x: 76, startPoint y: 122, endPoint x: 236, endPoint y: 82, distance: 165.1
click at [236, 82] on div "Others dismiss the “illusion of the real” to engage us in political arguments o…" at bounding box center [191, 119] width 336 height 145
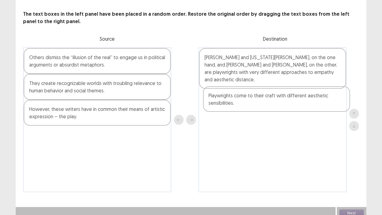
drag, startPoint x: 77, startPoint y: 141, endPoint x: 259, endPoint y: 101, distance: 186.3
click at [259, 101] on div "Others dismiss the “illusion of the real” to engage us in political arguments o…" at bounding box center [191, 119] width 336 height 145
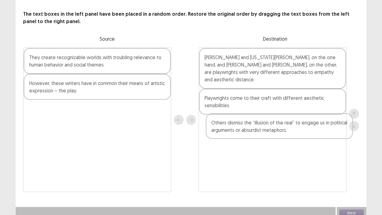
drag, startPoint x: 77, startPoint y: 62, endPoint x: 259, endPoint y: 130, distance: 194.8
click at [259, 130] on div "Others dismiss the “illusion of the real” to engage us in political arguments o…" at bounding box center [191, 119] width 336 height 145
click at [112, 64] on div "They create recognizable worlds with troubling relevance to human behavior and …" at bounding box center [97, 61] width 147 height 26
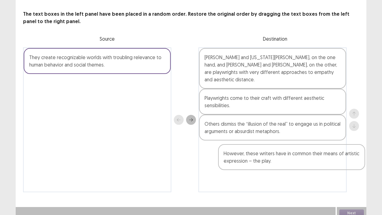
drag, startPoint x: 87, startPoint y: 90, endPoint x: 284, endPoint y: 163, distance: 210.3
click at [284, 164] on div "They create recognizable worlds with troubling relevance to human behavior and …" at bounding box center [191, 119] width 336 height 145
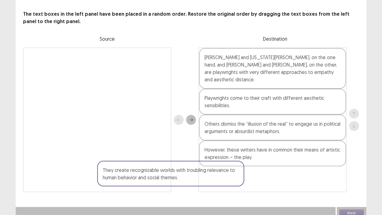
scroll to position [32, 0]
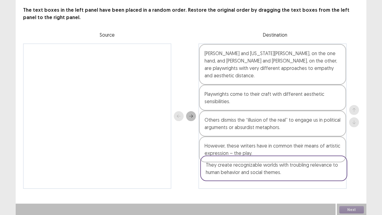
drag, startPoint x: 117, startPoint y: 63, endPoint x: 293, endPoint y: 173, distance: 208.3
click at [293, 173] on div "They create recognizable worlds with troubling relevance to human behavior and …" at bounding box center [191, 115] width 336 height 145
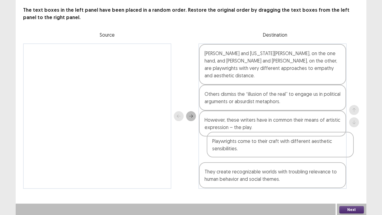
drag, startPoint x: 241, startPoint y: 95, endPoint x: 250, endPoint y: 133, distance: 39.2
click at [249, 146] on div "[PERSON_NAME] and [US_STATE][PERSON_NAME], on the one hand, and [PERSON_NAME] a…" at bounding box center [272, 115] width 148 height 145
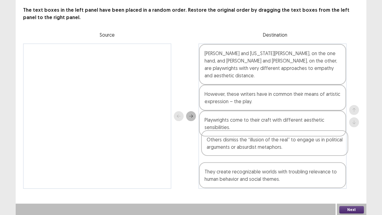
drag, startPoint x: 255, startPoint y: 101, endPoint x: 257, endPoint y: 149, distance: 48.9
click at [257, 149] on div "[PERSON_NAME] and [US_STATE][PERSON_NAME], on the one hand, and [PERSON_NAME] a…" at bounding box center [272, 115] width 148 height 145
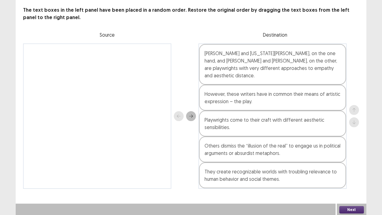
click at [348, 204] on button "Next" at bounding box center [351, 209] width 25 height 7
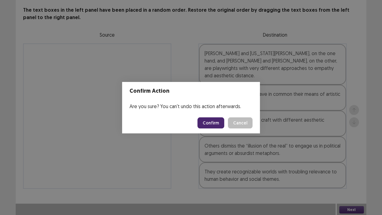
click at [217, 121] on button "Confirm" at bounding box center [210, 122] width 27 height 11
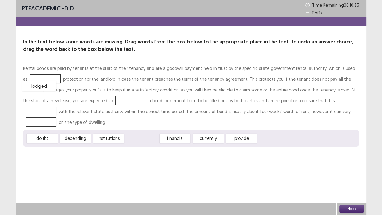
drag, startPoint x: 140, startPoint y: 130, endPoint x: 37, endPoint y: 77, distance: 115.2
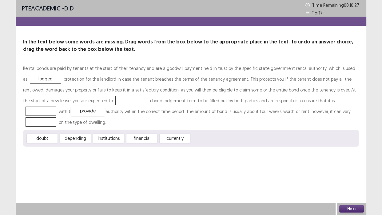
drag, startPoint x: 206, startPoint y: 127, endPoint x: 86, endPoint y: 100, distance: 123.3
drag, startPoint x: 177, startPoint y: 128, endPoint x: 306, endPoint y: 100, distance: 131.2
drag, startPoint x: 305, startPoint y: 99, endPoint x: 253, endPoint y: 132, distance: 61.8
drag, startPoint x: 74, startPoint y: 129, endPoint x: 292, endPoint y: 105, distance: 219.3
click at [292, 105] on div "Rental bonds are paid by tenants at the start of their tenancy and are a goodwi…" at bounding box center [191, 105] width 336 height 84
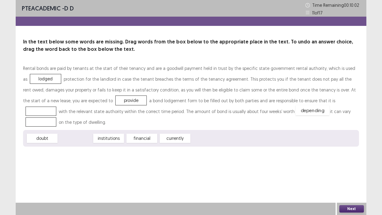
drag, startPoint x: 72, startPoint y: 127, endPoint x: 309, endPoint y: 99, distance: 238.7
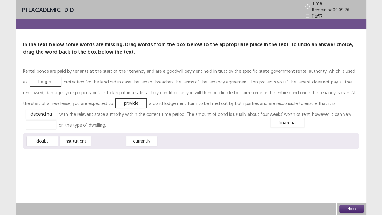
drag, startPoint x: 105, startPoint y: 128, endPoint x: 283, endPoint y: 109, distance: 179.9
click at [355, 204] on button "Next" at bounding box center [351, 208] width 25 height 7
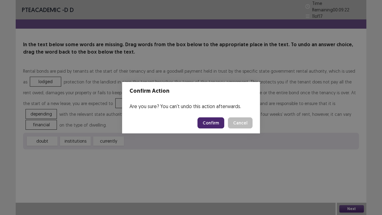
click at [210, 123] on button "Confirm" at bounding box center [210, 122] width 27 height 11
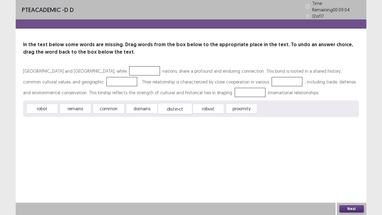
click at [176, 107] on div "distinct" at bounding box center [175, 109] width 34 height 10
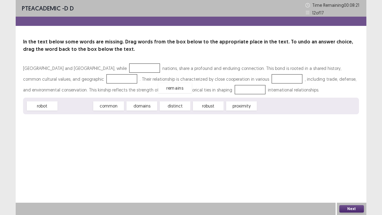
drag, startPoint x: 70, startPoint y: 108, endPoint x: 170, endPoint y: 90, distance: 100.9
drag, startPoint x: 81, startPoint y: 106, endPoint x: 102, endPoint y: 65, distance: 46.2
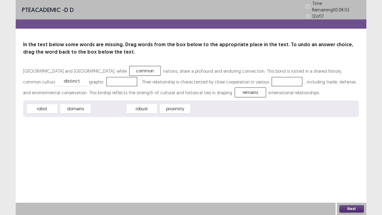
drag, startPoint x: 102, startPoint y: 105, endPoint x: 65, endPoint y: 77, distance: 46.1
drag, startPoint x: 73, startPoint y: 106, endPoint x: 225, endPoint y: 79, distance: 154.6
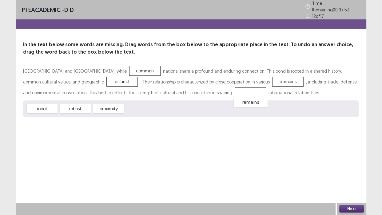
drag, startPoint x: 174, startPoint y: 89, endPoint x: 174, endPoint y: 98, distance: 9.5
drag, startPoint x: 104, startPoint y: 107, endPoint x: 169, endPoint y: 106, distance: 65.2
click at [169, 106] on div "proximity" at bounding box center [174, 104] width 34 height 10
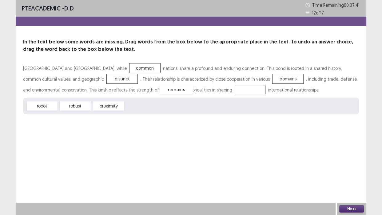
drag, startPoint x: 144, startPoint y: 107, endPoint x: 178, endPoint y: 90, distance: 38.0
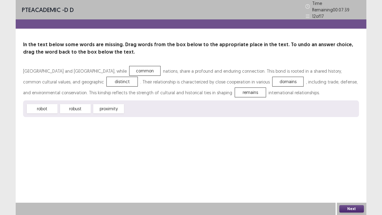
click at [349, 204] on button "Next" at bounding box center [351, 208] width 25 height 7
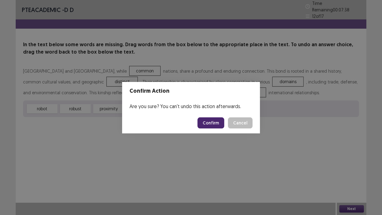
click at [209, 121] on button "Confirm" at bounding box center [210, 122] width 27 height 11
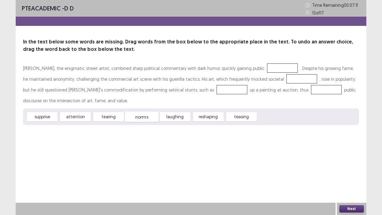
click at [141, 116] on div "norms" at bounding box center [142, 117] width 34 height 10
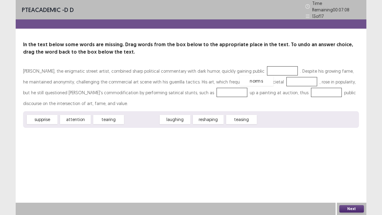
drag, startPoint x: 142, startPoint y: 117, endPoint x: 256, endPoint y: 79, distance: 121.0
click at [285, 78] on div "norms" at bounding box center [302, 82] width 34 height 10
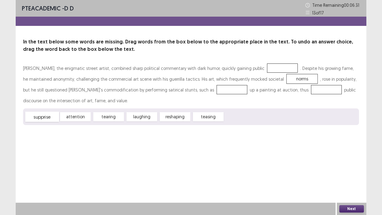
click at [44, 116] on div "supprise" at bounding box center [42, 117] width 34 height 10
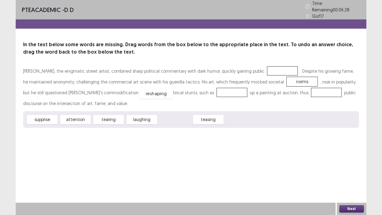
drag, startPoint x: 172, startPoint y: 116, endPoint x: 153, endPoint y: 90, distance: 31.9
drag, startPoint x: 175, startPoint y: 116, endPoint x: 248, endPoint y: 87, distance: 78.6
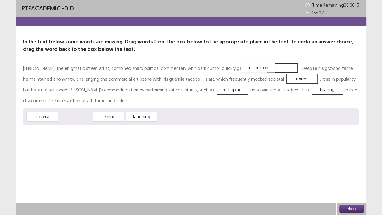
drag, startPoint x: 69, startPoint y: 117, endPoint x: 252, endPoint y: 68, distance: 189.1
click at [347, 204] on button "Next" at bounding box center [351, 208] width 25 height 7
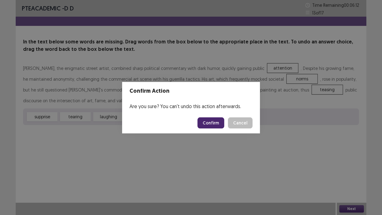
click at [208, 120] on button "Confirm" at bounding box center [210, 122] width 27 height 11
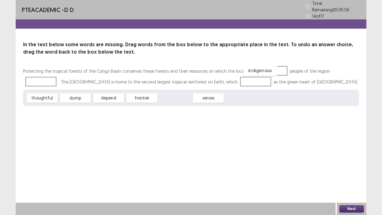
drag, startPoint x: 172, startPoint y: 96, endPoint x: 258, endPoint y: 69, distance: 89.5
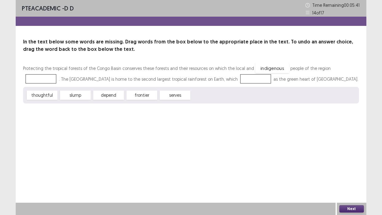
click at [255, 66] on div "indigenous" at bounding box center [272, 68] width 34 height 10
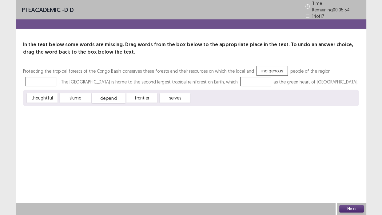
click at [104, 96] on div "depend" at bounding box center [109, 98] width 34 height 10
drag, startPoint x: 172, startPoint y: 95, endPoint x: 193, endPoint y: 77, distance: 27.7
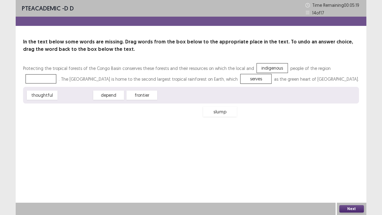
drag, startPoint x: 76, startPoint y: 96, endPoint x: 221, endPoint y: 113, distance: 145.5
click at [221, 113] on div "slump" at bounding box center [220, 111] width 34 height 10
drag, startPoint x: 192, startPoint y: 79, endPoint x: 339, endPoint y: 69, distance: 147.9
drag, startPoint x: 108, startPoint y: 95, endPoint x: 198, endPoint y: 81, distance: 91.5
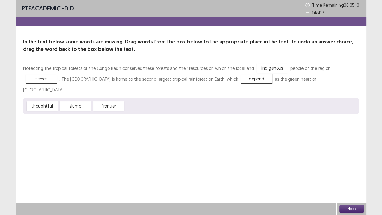
click at [345, 204] on button "Next" at bounding box center [351, 208] width 25 height 7
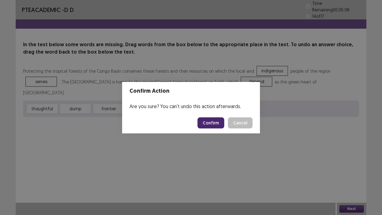
click at [211, 123] on button "Confirm" at bounding box center [210, 122] width 27 height 11
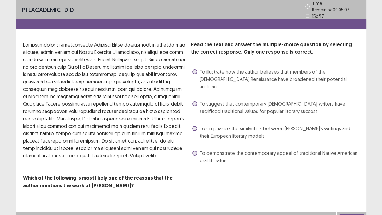
click at [195, 69] on span at bounding box center [194, 71] width 5 height 5
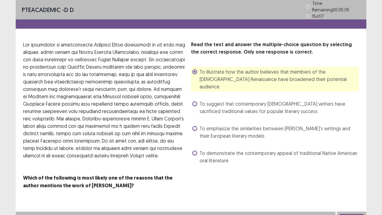
drag, startPoint x: 347, startPoint y: 213, endPoint x: 335, endPoint y: 175, distance: 40.4
click at [347, 204] on div "PTE academic - D D Time Remaining 00 : 05 : 05 15 of 17 Read the text and answe…" at bounding box center [191, 112] width 351 height 224
click at [351, 204] on button "Next" at bounding box center [351, 217] width 25 height 7
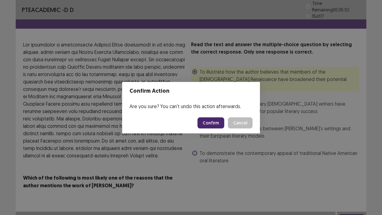
click at [214, 123] on button "Confirm" at bounding box center [210, 122] width 27 height 11
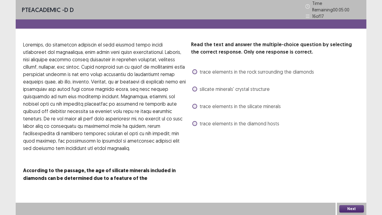
click at [194, 86] on span at bounding box center [194, 88] width 5 height 5
click at [198, 68] on label "trace elements in the rock surrounding the diamonds" at bounding box center [253, 71] width 122 height 7
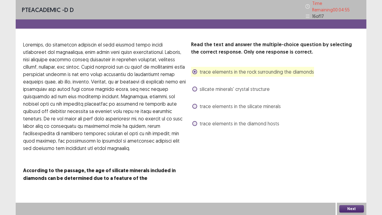
click at [347, 204] on button "Next" at bounding box center [351, 208] width 25 height 7
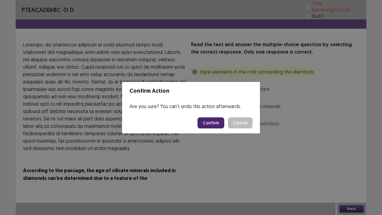
click at [212, 119] on button "Confirm" at bounding box center [210, 122] width 27 height 11
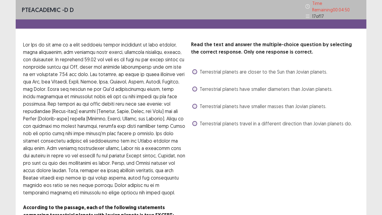
click at [201, 120] on span "Terrestrial planets travel in a different direction than Jovian planets do." at bounding box center [276, 123] width 152 height 7
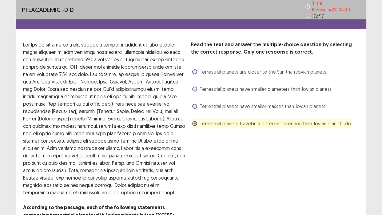
click at [196, 85] on label "Terrestrial planets have smaller diameters than Jovian planets." at bounding box center [262, 88] width 140 height 7
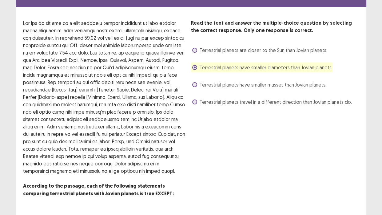
scroll to position [35, 0]
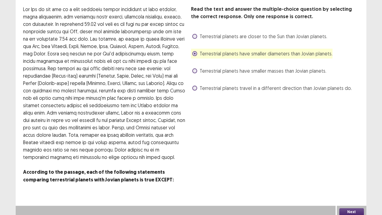
click at [353, 204] on button "Next" at bounding box center [351, 211] width 25 height 7
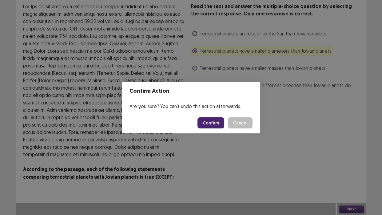
click at [217, 121] on button "Confirm" at bounding box center [210, 122] width 27 height 11
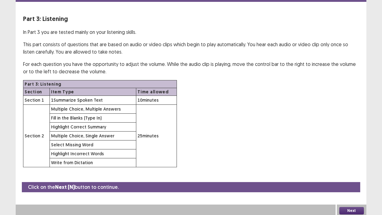
scroll to position [25, 0]
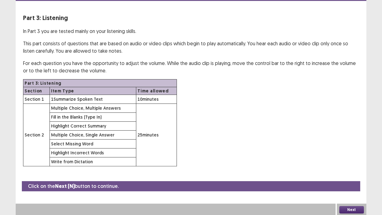
click at [351, 204] on button "Next" at bounding box center [351, 209] width 25 height 7
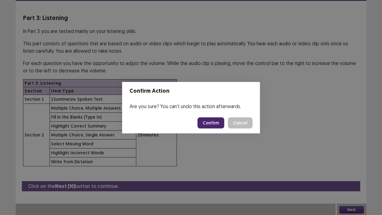
click at [214, 121] on button "Confirm" at bounding box center [210, 122] width 27 height 11
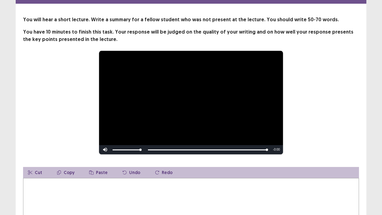
drag, startPoint x: 308, startPoint y: 214, endPoint x: 374, endPoint y: 214, distance: 65.5
click at [357, 204] on div "**********" at bounding box center [191, 129] width 382 height 308
click at [71, 186] on textarea at bounding box center [191, 212] width 336 height 68
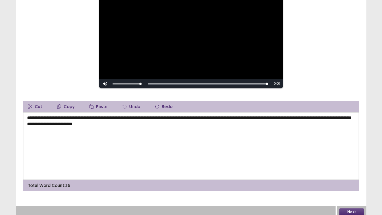
scroll to position [91, 0]
click at [132, 119] on textarea "**********" at bounding box center [191, 146] width 336 height 68
click at [158, 120] on textarea "**********" at bounding box center [191, 146] width 336 height 68
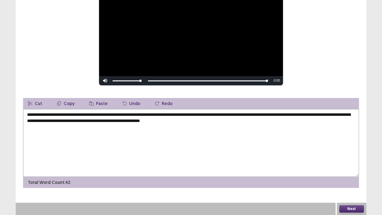
click at [238, 119] on textarea "**********" at bounding box center [191, 143] width 336 height 68
click at [255, 121] on textarea "**********" at bounding box center [191, 143] width 336 height 68
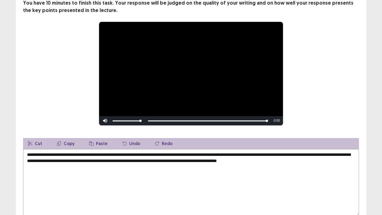
scroll to position [56, 0]
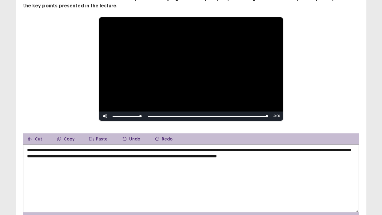
click at [159, 156] on textarea "**********" at bounding box center [191, 178] width 336 height 68
click at [343, 156] on textarea "**********" at bounding box center [191, 178] width 336 height 68
click at [30, 161] on textarea "**********" at bounding box center [191, 178] width 336 height 68
click at [43, 163] on textarea "**********" at bounding box center [191, 178] width 336 height 68
click at [209, 156] on textarea "**********" at bounding box center [191, 178] width 336 height 68
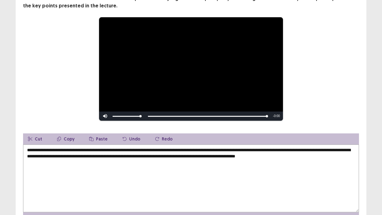
click at [271, 156] on textarea "**********" at bounding box center [191, 178] width 336 height 68
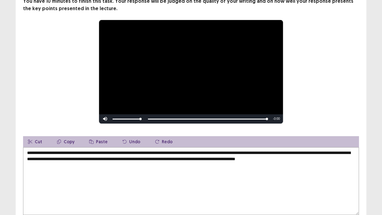
click at [32, 161] on textarea "**********" at bounding box center [191, 181] width 336 height 68
click at [37, 160] on textarea "**********" at bounding box center [191, 181] width 336 height 68
click at [34, 161] on textarea "**********" at bounding box center [191, 181] width 336 height 68
click at [37, 162] on textarea "**********" at bounding box center [191, 181] width 336 height 68
click at [136, 181] on textarea "**********" at bounding box center [191, 181] width 336 height 68
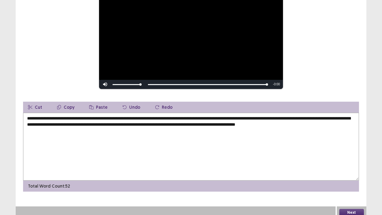
scroll to position [91, 0]
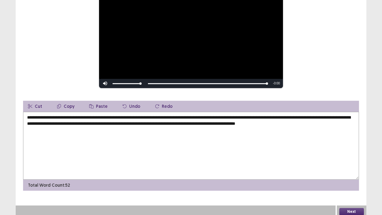
type textarea "**********"
click at [357, 204] on button "Next" at bounding box center [351, 211] width 25 height 7
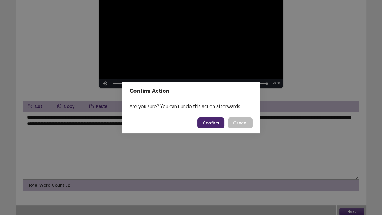
click at [209, 120] on button "Confirm" at bounding box center [210, 122] width 27 height 11
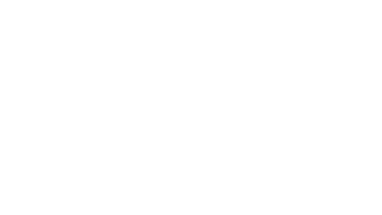
scroll to position [0, 0]
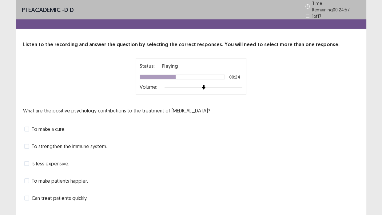
click at [35, 142] on span "To strengthen the immune system." at bounding box center [69, 145] width 75 height 7
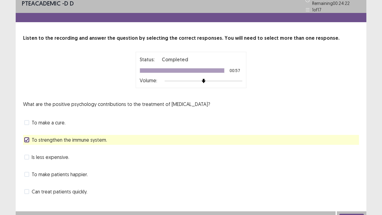
scroll to position [12, 0]
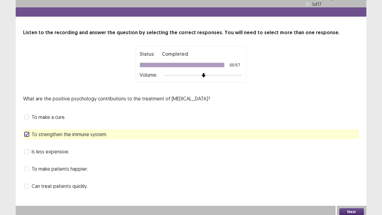
click at [353, 204] on button "Next" at bounding box center [351, 211] width 25 height 7
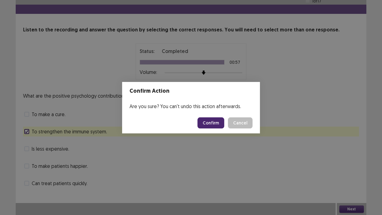
click at [215, 122] on button "Confirm" at bounding box center [210, 122] width 27 height 11
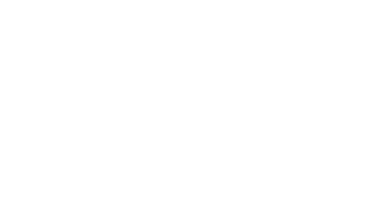
scroll to position [0, 0]
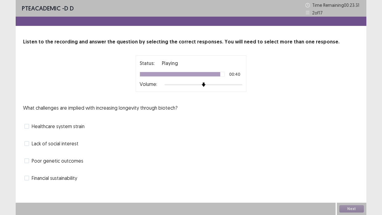
click at [70, 178] on span "Financial sustainability" at bounding box center [55, 177] width 46 height 7
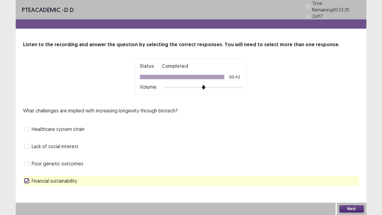
click at [351, 204] on button "Next" at bounding box center [351, 208] width 25 height 7
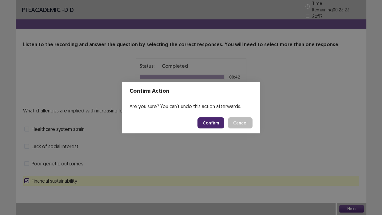
click at [208, 122] on button "Confirm" at bounding box center [210, 122] width 27 height 11
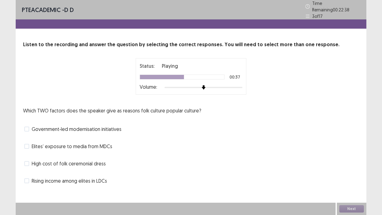
click at [38, 177] on span "Rising income among elites in LDCs" at bounding box center [69, 180] width 75 height 7
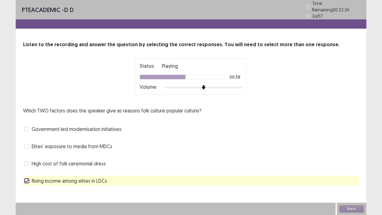
click at [43, 161] on span "High cost of folk ceremonial dress" at bounding box center [69, 163] width 74 height 7
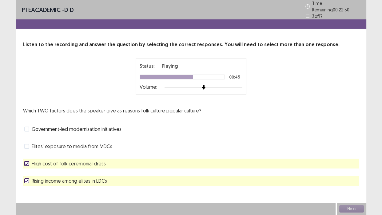
click at [56, 125] on span "Government‑led modernisation initiatives" at bounding box center [77, 128] width 90 height 7
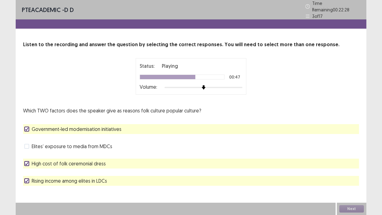
click at [39, 177] on span "Rising income among elites in LDCs" at bounding box center [69, 180] width 75 height 7
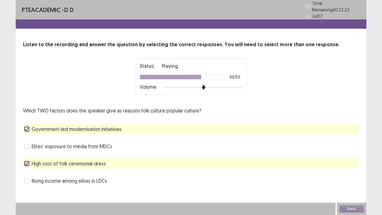
click at [42, 142] on span "Elites’ exposure to media from MDCs" at bounding box center [72, 145] width 81 height 7
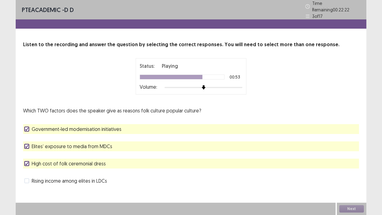
click at [49, 163] on span "High cost of folk ceremonial dress" at bounding box center [69, 163] width 74 height 7
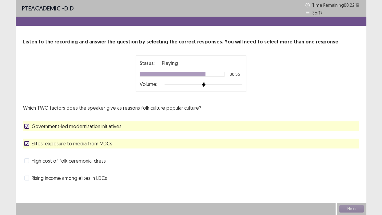
click at [357, 204] on div "Next" at bounding box center [352, 208] width 30 height 12
click at [352, 204] on button "Next" at bounding box center [351, 208] width 25 height 7
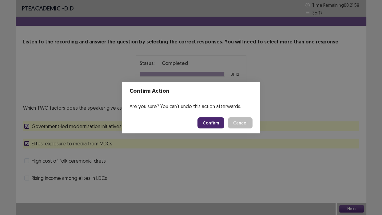
click at [214, 122] on button "Confirm" at bounding box center [210, 122] width 27 height 11
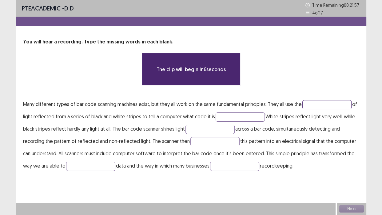
click at [315, 104] on input "text" at bounding box center [326, 104] width 49 height 9
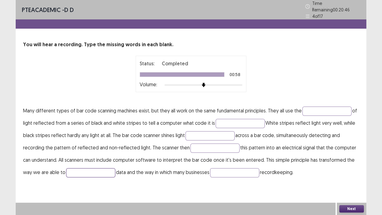
click at [76, 168] on input "text" at bounding box center [90, 172] width 49 height 9
click at [78, 172] on input "*******" at bounding box center [90, 172] width 49 height 9
click at [75, 169] on input "*******" at bounding box center [90, 172] width 49 height 9
type input "*******"
click at [226, 169] on input "text" at bounding box center [234, 172] width 49 height 9
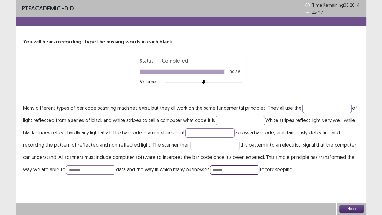
type input "******"
click at [197, 144] on input "text" at bounding box center [214, 145] width 49 height 9
type input "**********"
click at [312, 105] on input "text" at bounding box center [326, 108] width 49 height 9
type input "**********"
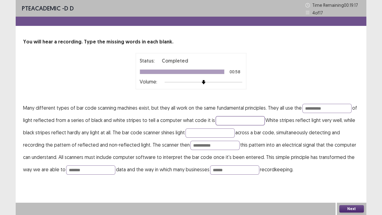
click at [233, 117] on input "text" at bounding box center [240, 120] width 49 height 9
type input "*"
type input "**"
click at [207, 132] on input "text" at bounding box center [209, 132] width 49 height 9
type input "********"
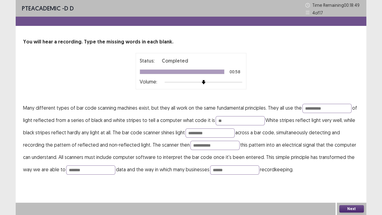
click at [351, 204] on button "Next" at bounding box center [351, 208] width 25 height 7
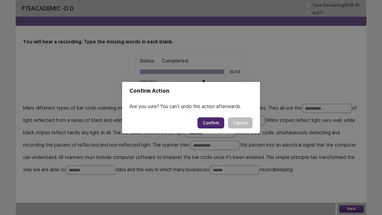
click at [211, 119] on button "Confirm" at bounding box center [210, 122] width 27 height 11
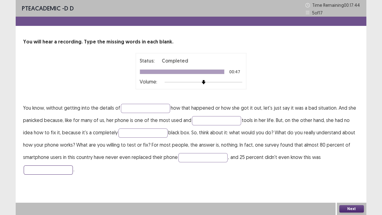
click at [38, 167] on input "text" at bounding box center [48, 169] width 49 height 9
click at [32, 169] on input "********" at bounding box center [48, 169] width 49 height 9
type input "********"
click at [184, 157] on input "text" at bounding box center [202, 157] width 49 height 9
click at [201, 160] on input "********" at bounding box center [202, 157] width 49 height 9
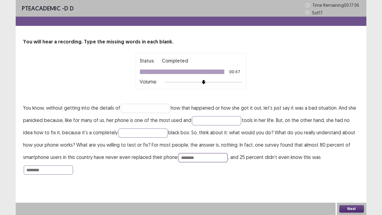
type input "********"
click at [151, 107] on input "text" at bounding box center [145, 108] width 49 height 9
type input "*******"
click at [200, 118] on input "text" at bounding box center [216, 120] width 49 height 9
click at [221, 121] on input "**********" at bounding box center [216, 120] width 49 height 9
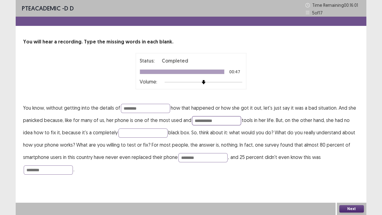
click at [209, 120] on input "**********" at bounding box center [216, 120] width 49 height 9
type input "**********"
click at [138, 133] on input "text" at bounding box center [142, 132] width 49 height 9
type input "**********"
click at [353, 204] on button "Next" at bounding box center [351, 208] width 25 height 7
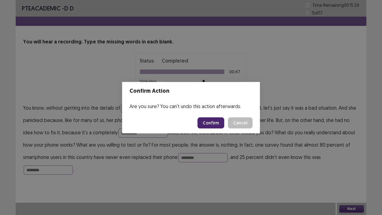
drag, startPoint x: 212, startPoint y: 117, endPoint x: 213, endPoint y: 121, distance: 3.7
click at [213, 121] on button "Confirm" at bounding box center [210, 122] width 27 height 11
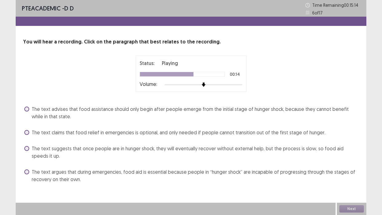
click at [135, 150] on span "The text suggests that once people are in hunger shock, they will eventually re…" at bounding box center [195, 152] width 327 height 15
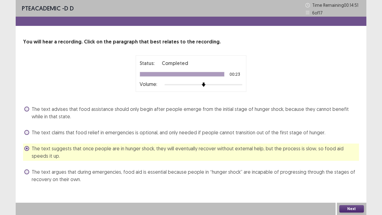
click at [347, 204] on button "Next" at bounding box center [351, 208] width 25 height 7
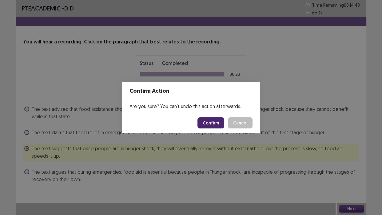
click at [216, 122] on button "Confirm" at bounding box center [210, 122] width 27 height 11
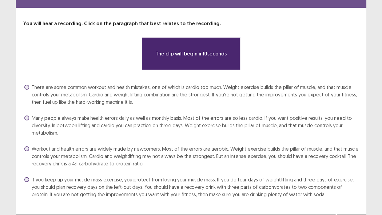
scroll to position [28, 0]
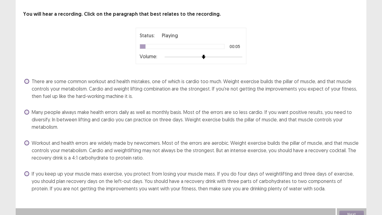
click at [80, 83] on span "There are some common workout and health mistakes, one of which is cardio too m…" at bounding box center [195, 88] width 327 height 22
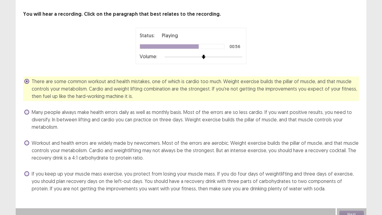
scroll to position [33, 0]
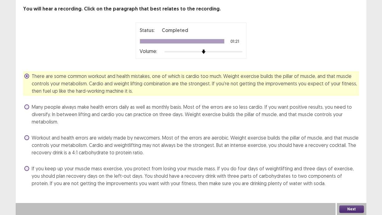
click at [110, 85] on span "There are some common workout and health mistakes, one of which is cardio too m…" at bounding box center [195, 83] width 327 height 22
click at [348, 204] on button "Next" at bounding box center [351, 208] width 25 height 7
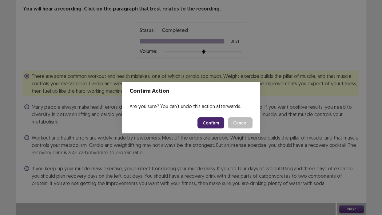
click at [212, 124] on button "Confirm" at bounding box center [210, 122] width 27 height 11
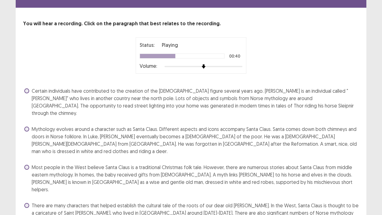
scroll to position [28, 0]
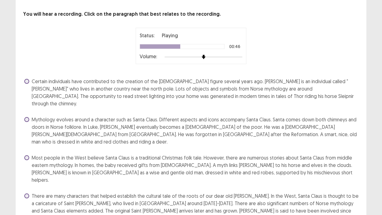
click at [121, 97] on span "Certain individuals have contributed to the creation of the [DEMOGRAPHIC_DATA] …" at bounding box center [195, 92] width 327 height 30
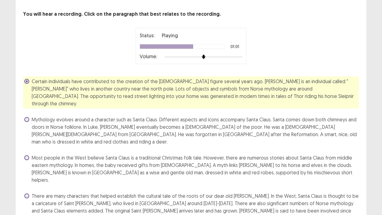
click at [216, 192] on span "There are many characters that helped establish the cultural tale of the roots …" at bounding box center [195, 207] width 327 height 30
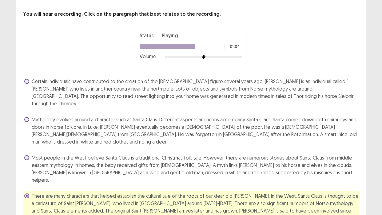
click at [218, 192] on span "There are many characters that helped establish the cultural tale of the roots …" at bounding box center [195, 207] width 327 height 30
click at [211, 161] on div "Most people in the West believe Santa Claus is a traditional Christmas folk tal…" at bounding box center [191, 169] width 336 height 32
click at [194, 156] on span "Most people in the West believe Santa Claus is a traditional Christmas folk tal…" at bounding box center [195, 169] width 327 height 30
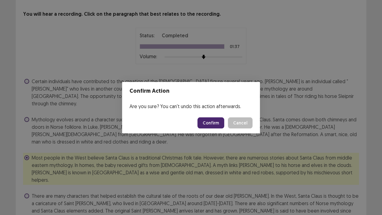
click at [215, 124] on button "Confirm" at bounding box center [210, 122] width 27 height 11
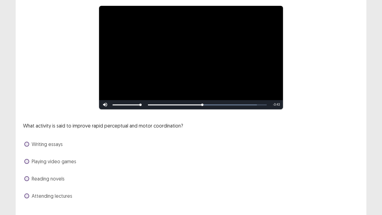
scroll to position [56, 0]
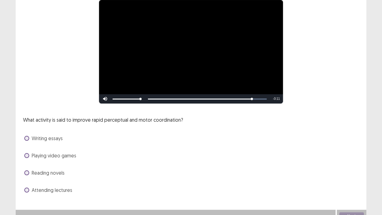
click at [54, 154] on span "Playing video games" at bounding box center [54, 155] width 45 height 7
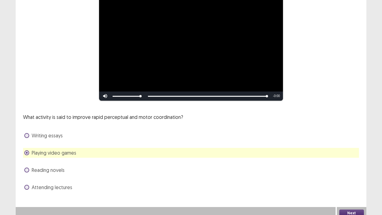
scroll to position [62, 0]
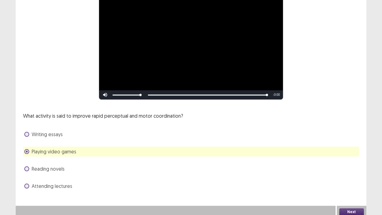
click at [354, 204] on button "Next" at bounding box center [351, 211] width 25 height 7
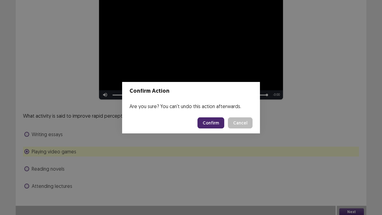
click at [213, 122] on button "Confirm" at bounding box center [210, 122] width 27 height 11
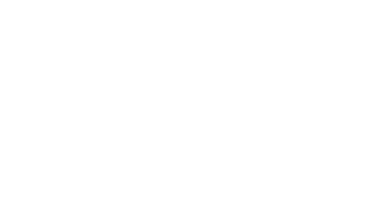
scroll to position [0, 0]
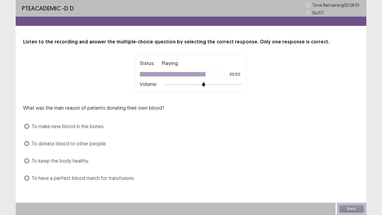
click at [61, 176] on span "To have a perfect blood match for transfusions" at bounding box center [83, 177] width 102 height 7
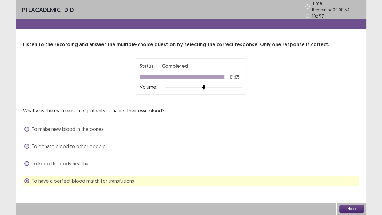
click at [357, 204] on button "Next" at bounding box center [351, 208] width 25 height 7
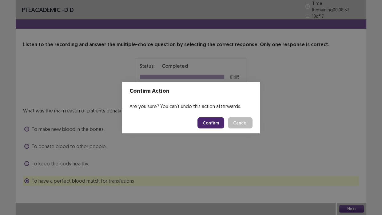
click at [213, 123] on button "Confirm" at bounding box center [210, 122] width 27 height 11
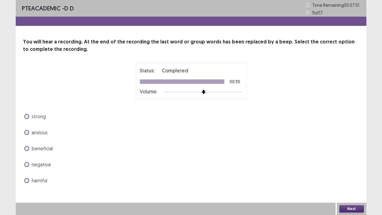
click at [50, 147] on span "beneficial" at bounding box center [42, 148] width 21 height 7
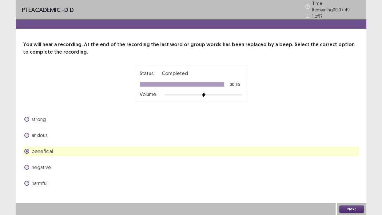
click at [349, 204] on button "Next" at bounding box center [351, 208] width 25 height 7
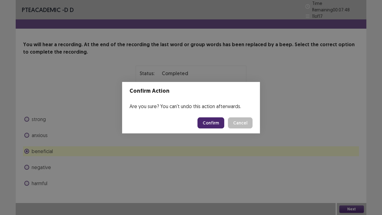
click at [210, 121] on button "Confirm" at bounding box center [210, 122] width 27 height 11
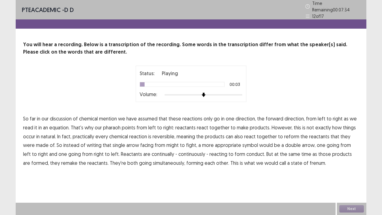
click at [107, 116] on span "mention" at bounding box center [108, 118] width 18 height 7
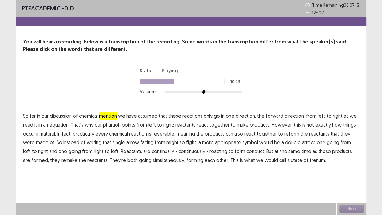
click at [47, 133] on span "natural." at bounding box center [48, 133] width 15 height 7
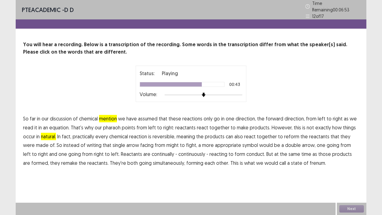
click at [140, 141] on span "facing" at bounding box center [146, 144] width 13 height 7
click at [166, 141] on span "might" at bounding box center [172, 144] width 12 height 7
click at [140, 142] on span "facing" at bounding box center [146, 144] width 13 height 7
click at [166, 141] on span "might" at bounding box center [172, 144] width 12 height 7
click at [310, 160] on span "frenum." at bounding box center [318, 162] width 16 height 7
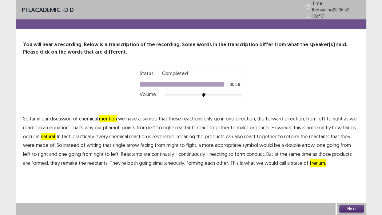
click at [350, 204] on button "Next" at bounding box center [351, 208] width 25 height 7
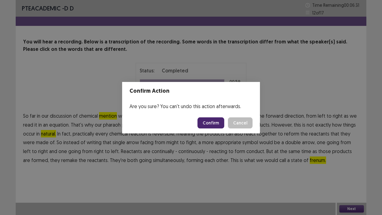
click at [212, 121] on button "Confirm" at bounding box center [210, 122] width 27 height 11
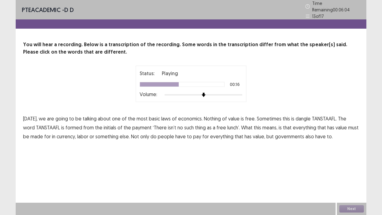
click at [132, 125] on span "payment" at bounding box center [141, 127] width 19 height 7
click at [30, 135] on span "made" at bounding box center [36, 136] width 13 height 7
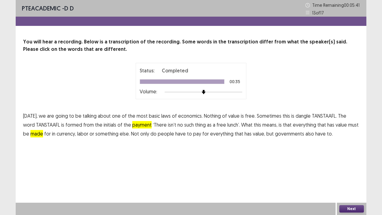
click at [352, 204] on button "Next" at bounding box center [351, 208] width 25 height 7
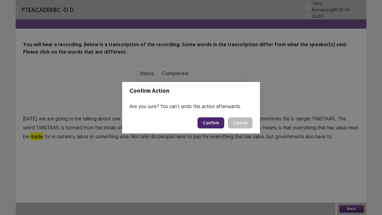
click at [212, 123] on button "Confirm" at bounding box center [210, 122] width 27 height 11
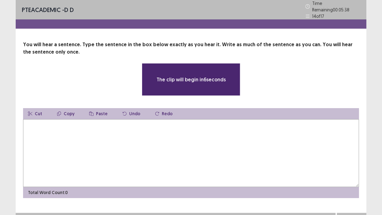
click at [129, 139] on textarea at bounding box center [191, 153] width 336 height 68
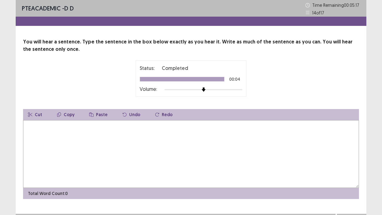
click at [87, 138] on textarea at bounding box center [191, 154] width 336 height 68
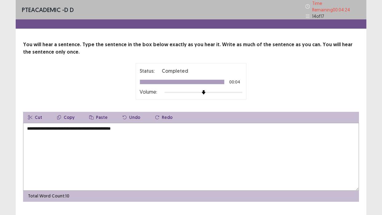
click at [102, 126] on textarea "**********" at bounding box center [191, 157] width 336 height 68
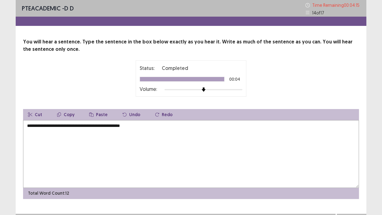
click at [66, 125] on textarea "**********" at bounding box center [191, 154] width 336 height 68
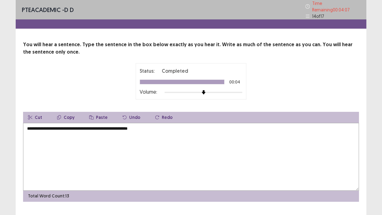
click at [67, 123] on textarea "**********" at bounding box center [191, 157] width 336 height 68
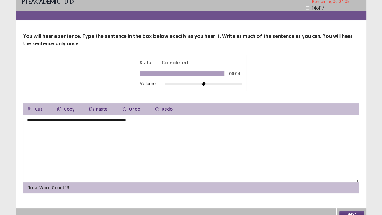
scroll to position [11, 0]
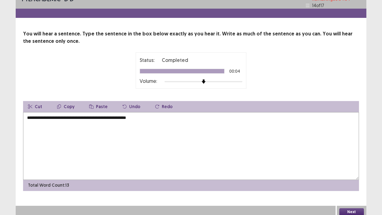
type textarea "**********"
click at [353, 204] on button "Next" at bounding box center [351, 211] width 25 height 7
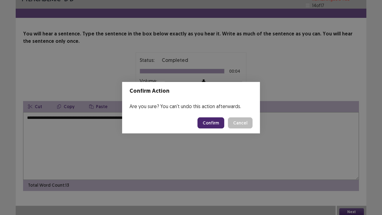
click at [214, 121] on button "Confirm" at bounding box center [210, 122] width 27 height 11
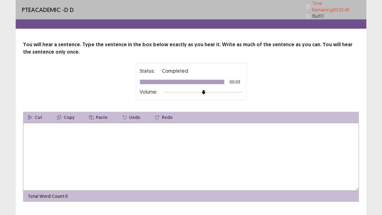
click at [80, 132] on textarea at bounding box center [191, 157] width 336 height 68
click at [139, 126] on textarea "**********" at bounding box center [191, 157] width 336 height 68
click at [42, 126] on textarea "**********" at bounding box center [191, 157] width 336 height 68
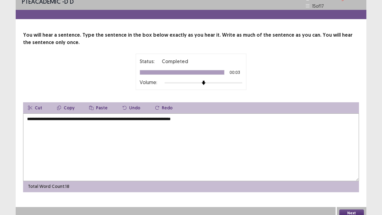
scroll to position [11, 0]
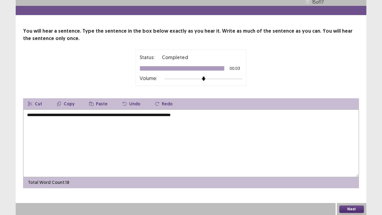
type textarea "**********"
click at [347, 204] on button "Next" at bounding box center [351, 208] width 25 height 7
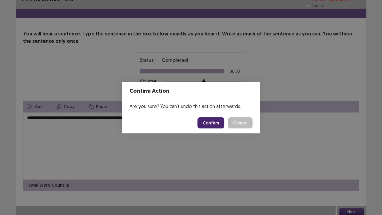
click at [217, 124] on button "Confirm" at bounding box center [210, 122] width 27 height 11
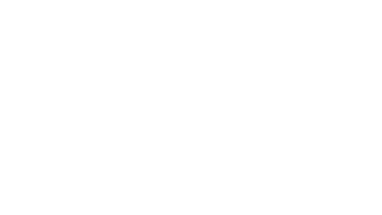
scroll to position [0, 0]
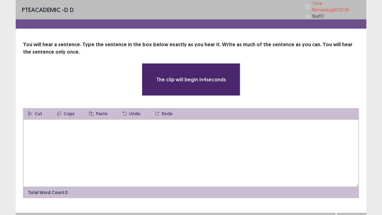
click at [139, 144] on textarea at bounding box center [191, 153] width 336 height 68
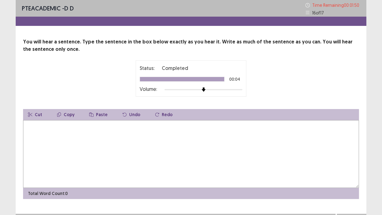
click at [88, 142] on textarea at bounding box center [191, 154] width 336 height 68
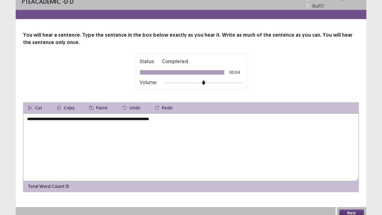
scroll to position [11, 0]
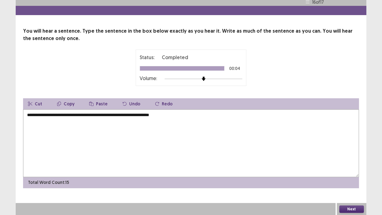
type textarea "**********"
click at [352, 204] on button "Next" at bounding box center [351, 208] width 25 height 7
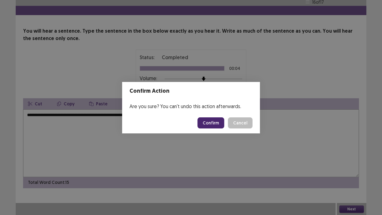
click at [214, 123] on button "Confirm" at bounding box center [210, 122] width 27 height 11
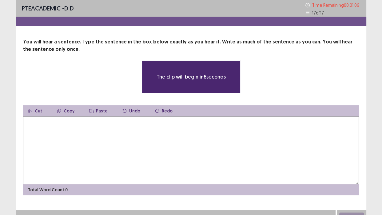
click at [158, 136] on textarea at bounding box center [191, 150] width 336 height 68
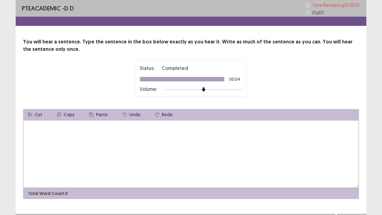
click at [135, 152] on textarea at bounding box center [191, 154] width 336 height 68
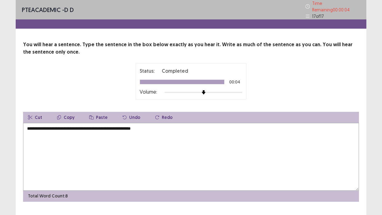
click at [92, 126] on textarea "**********" at bounding box center [191, 157] width 336 height 68
click at [171, 130] on textarea "**********" at bounding box center [191, 157] width 336 height 68
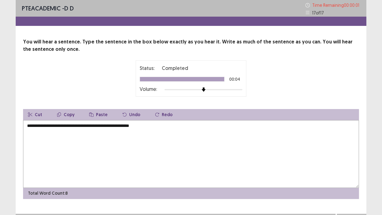
type textarea "**********"
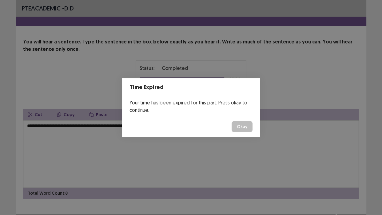
click at [248, 127] on button "Okay" at bounding box center [242, 126] width 21 height 11
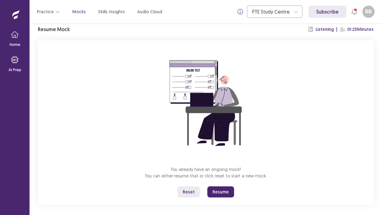
scroll to position [28, 0]
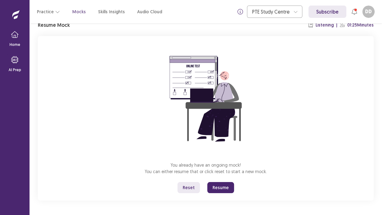
click at [217, 187] on button "Resume" at bounding box center [220, 187] width 27 height 11
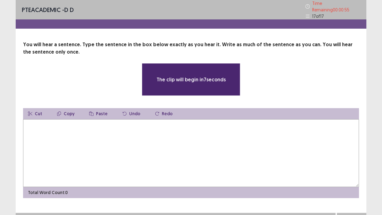
scroll to position [7, 0]
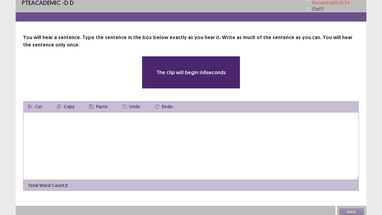
click at [166, 146] on textarea at bounding box center [191, 146] width 336 height 68
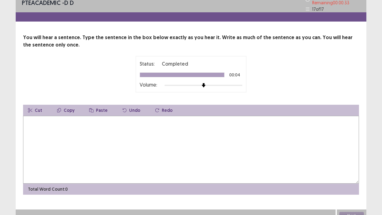
click at [109, 135] on textarea at bounding box center [191, 150] width 336 height 68
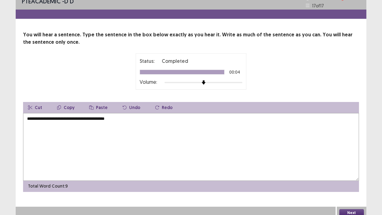
type textarea "**********"
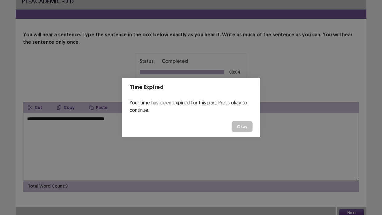
click at [240, 125] on button "Okay" at bounding box center [242, 126] width 21 height 11
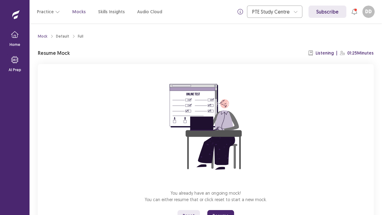
scroll to position [28, 0]
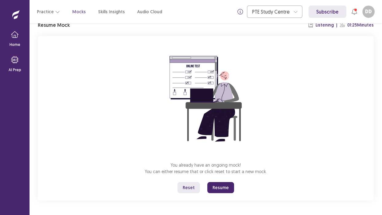
click at [220, 186] on button "Resume" at bounding box center [220, 187] width 27 height 11
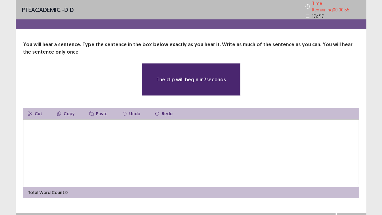
click at [189, 130] on textarea at bounding box center [191, 153] width 336 height 68
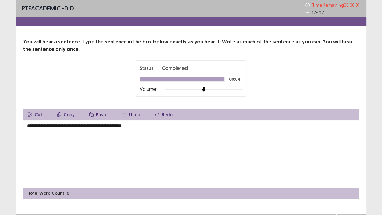
type textarea "**********"
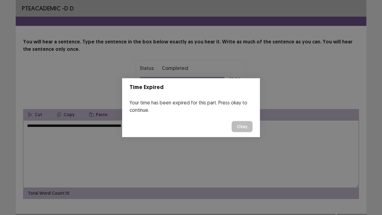
click at [244, 129] on button "Okay" at bounding box center [242, 126] width 21 height 11
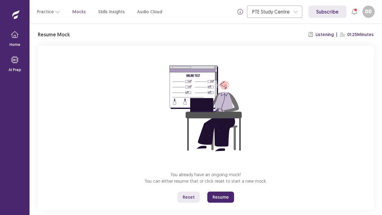
scroll to position [28, 0]
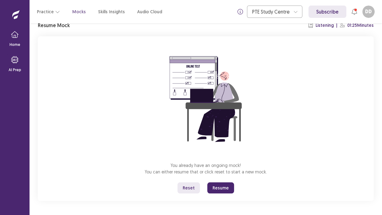
click at [216, 188] on button "Resume" at bounding box center [220, 187] width 27 height 11
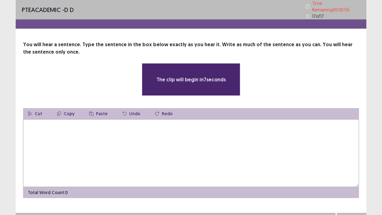
click at [160, 134] on textarea at bounding box center [191, 153] width 336 height 68
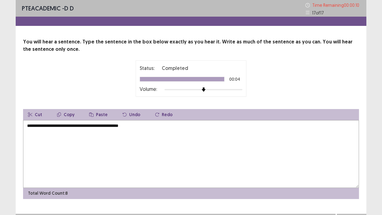
click at [113, 127] on textarea "**********" at bounding box center [191, 154] width 336 height 68
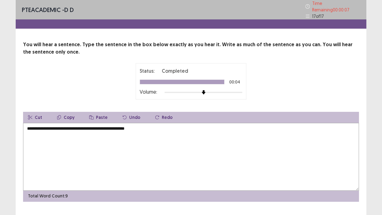
scroll to position [11, 0]
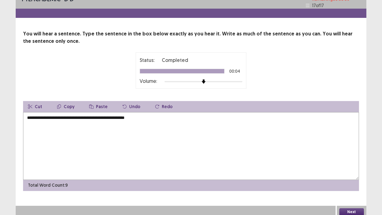
type textarea "**********"
click at [353, 204] on button "Next" at bounding box center [351, 211] width 25 height 7
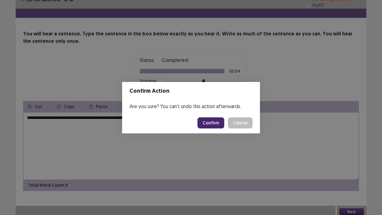
click at [214, 122] on button "Confirm" at bounding box center [210, 122] width 27 height 11
